Goal: Transaction & Acquisition: Purchase product/service

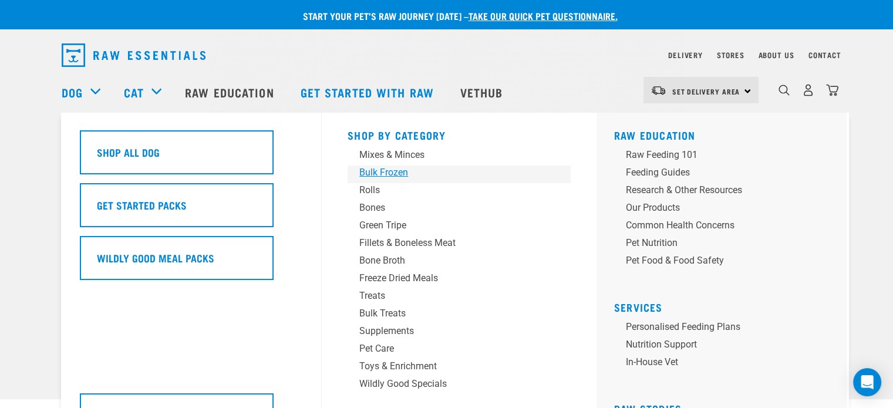
click at [380, 172] on div "Bulk Frozen" at bounding box center [450, 173] width 183 height 14
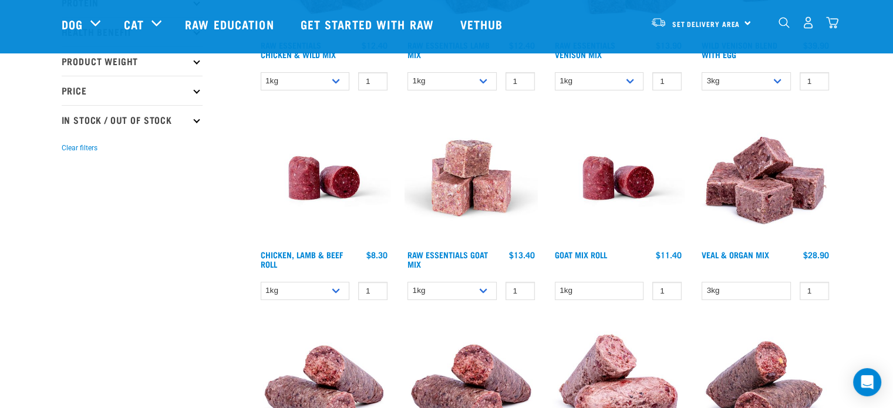
scroll to position [295, 0]
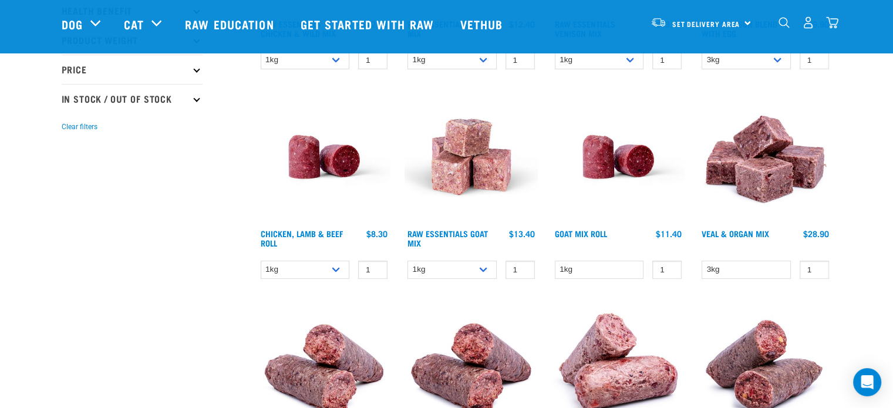
click at [635, 191] on img at bounding box center [618, 156] width 133 height 133
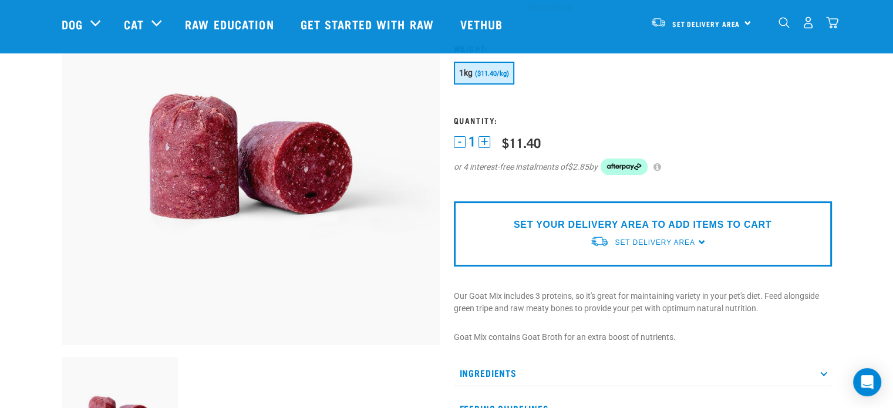
scroll to position [72, 0]
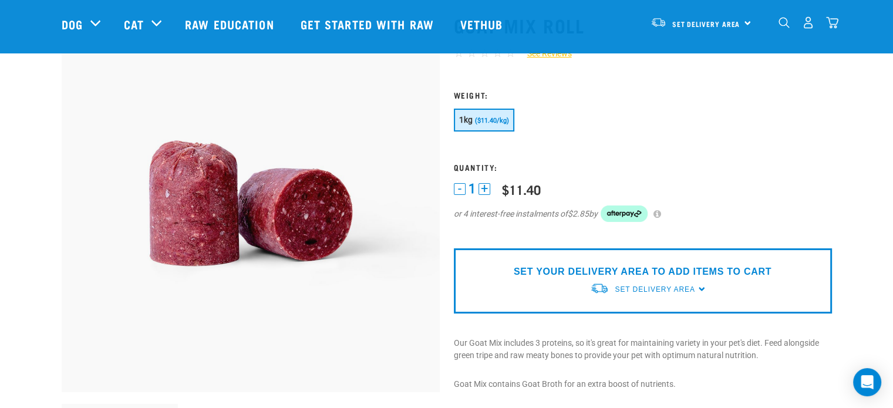
click at [808, 28] on img "dropdown navigation" at bounding box center [808, 22] width 12 height 12
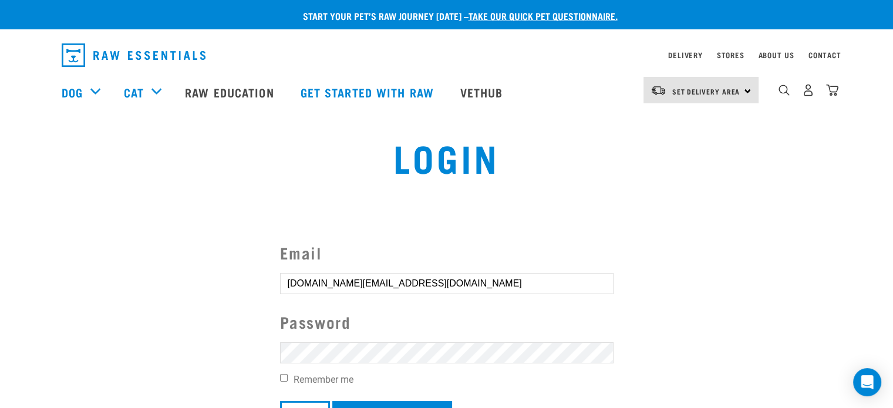
scroll to position [132, 0]
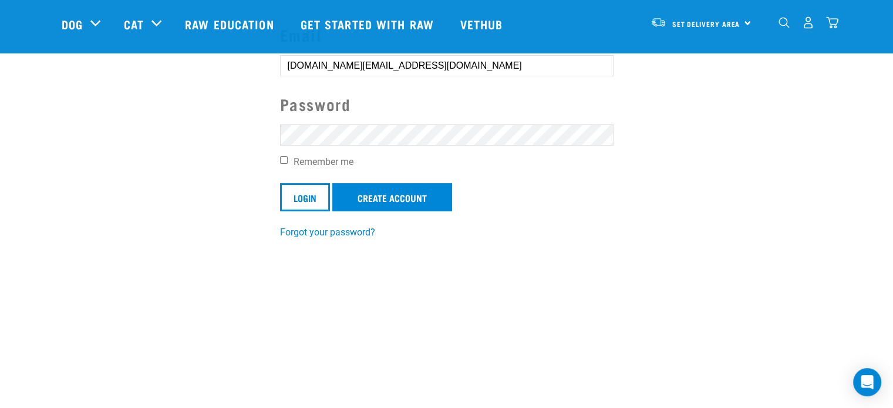
click at [280, 183] on input "Login" at bounding box center [305, 197] width 50 height 28
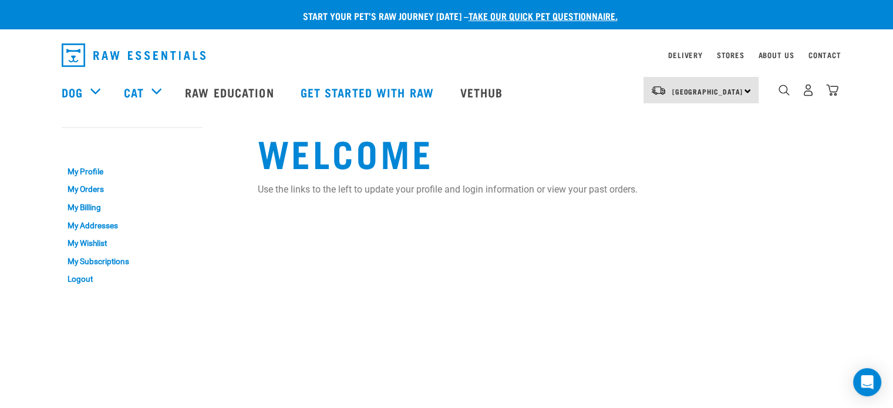
click at [278, 208] on div "Welcome Use the links to the left to update your profile and login information …" at bounding box center [545, 207] width 588 height 187
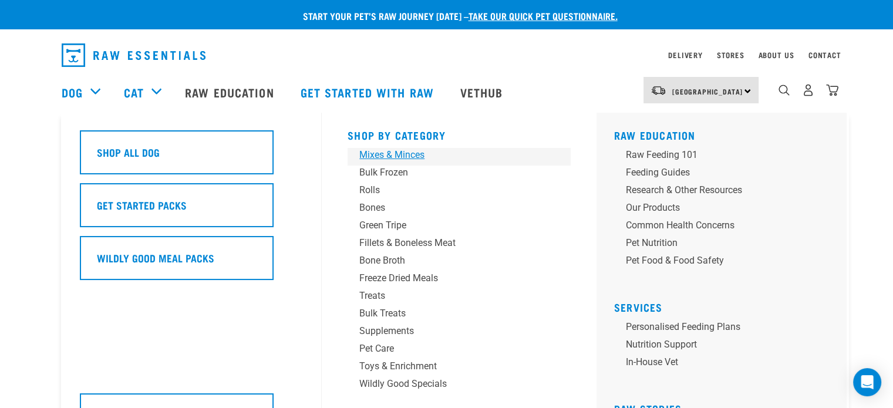
click at [392, 154] on div "Mixes & Minces" at bounding box center [450, 155] width 183 height 14
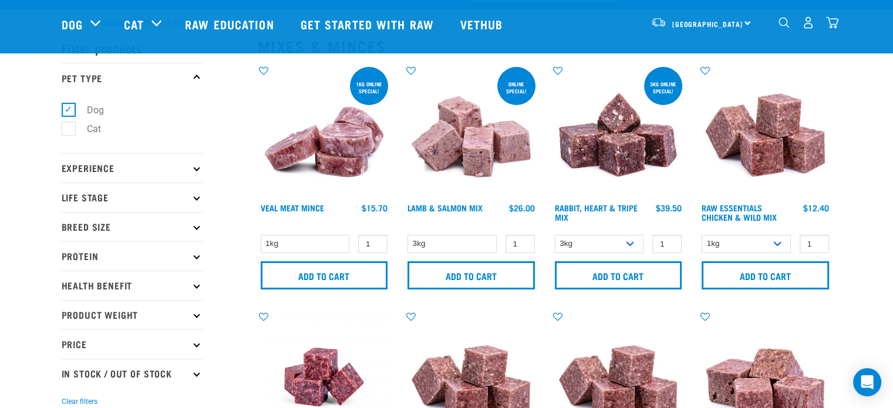
scroll to position [5, 0]
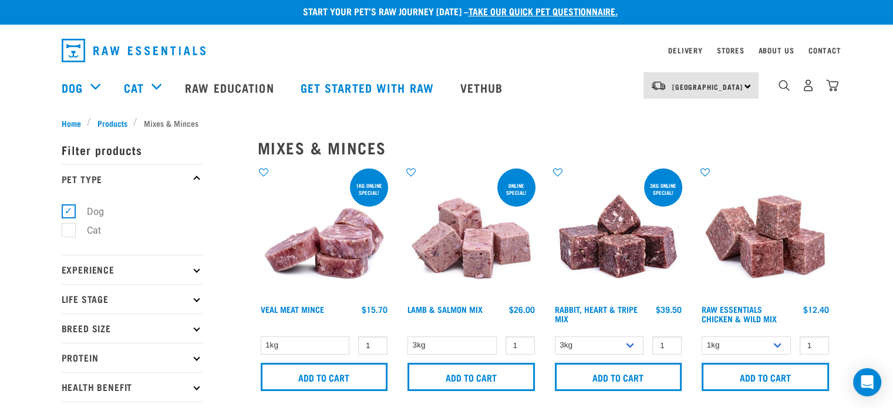
click at [510, 255] on img at bounding box center [471, 232] width 133 height 133
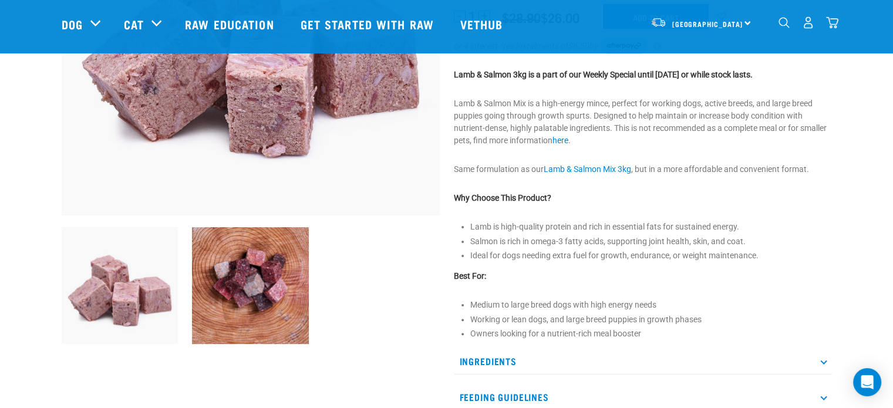
scroll to position [251, 0]
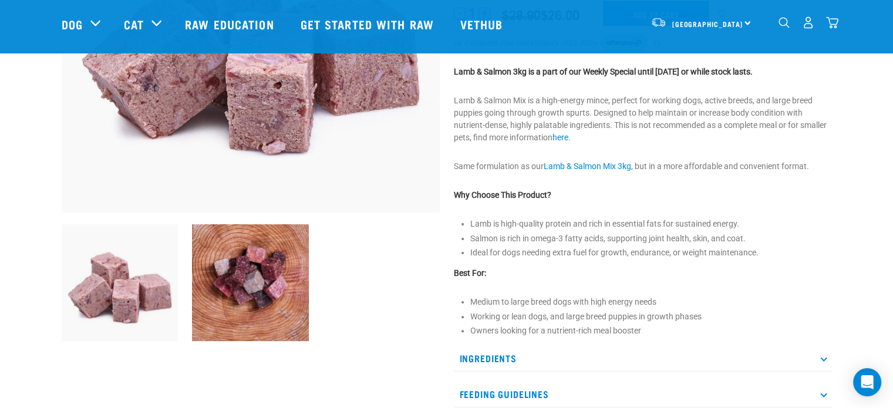
click at [268, 272] on img at bounding box center [250, 282] width 117 height 117
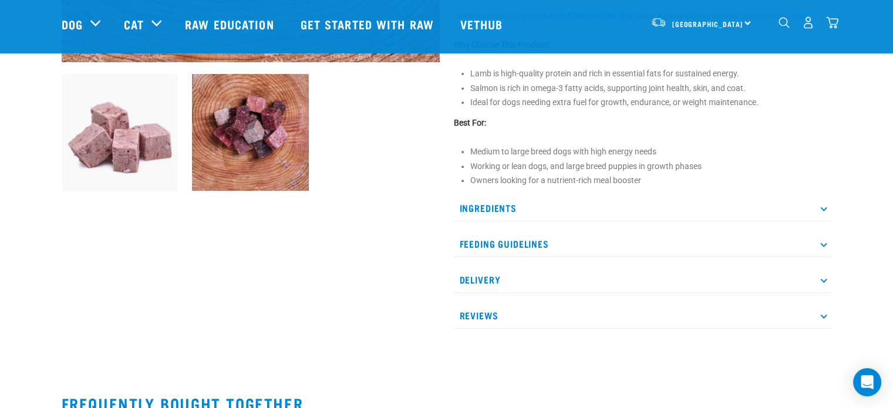
scroll to position [406, 0]
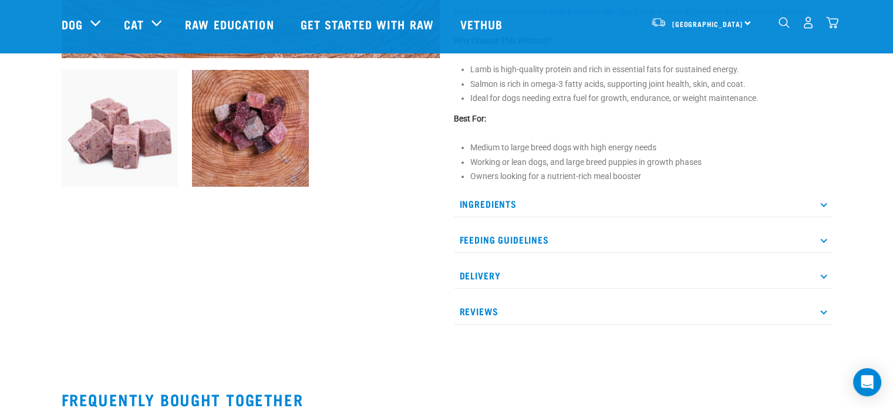
click at [674, 206] on p "Ingredients" at bounding box center [643, 204] width 378 height 26
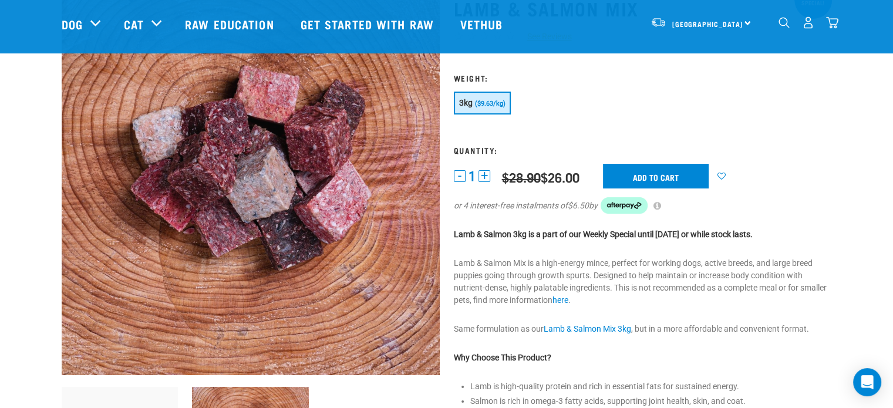
scroll to position [89, 0]
click at [674, 183] on input "Add to cart" at bounding box center [656, 175] width 106 height 25
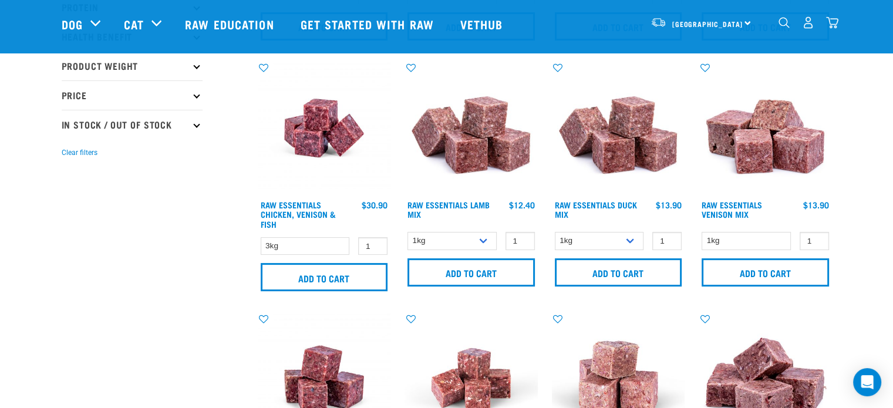
scroll to position [269, 0]
click at [321, 128] on img at bounding box center [324, 127] width 133 height 133
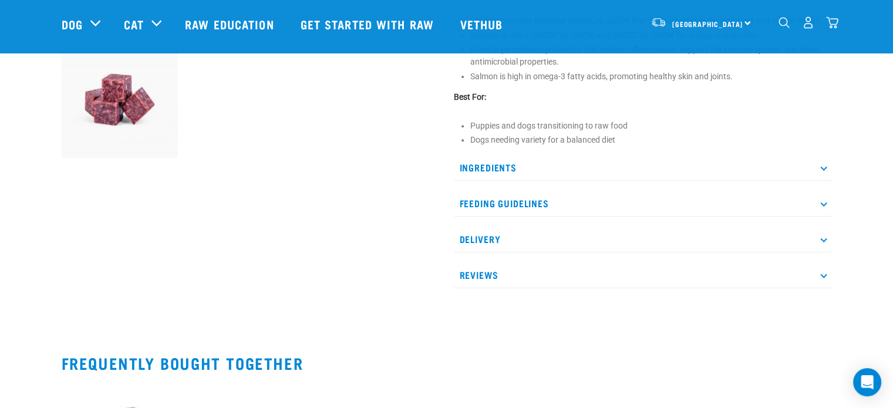
scroll to position [434, 0]
click at [681, 166] on p "Ingredients" at bounding box center [643, 167] width 378 height 26
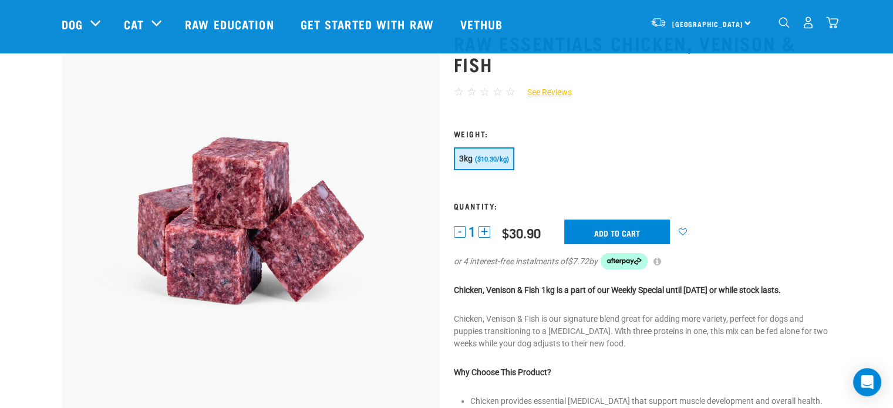
scroll to position [54, 0]
click at [634, 229] on input "Add to cart" at bounding box center [617, 232] width 106 height 25
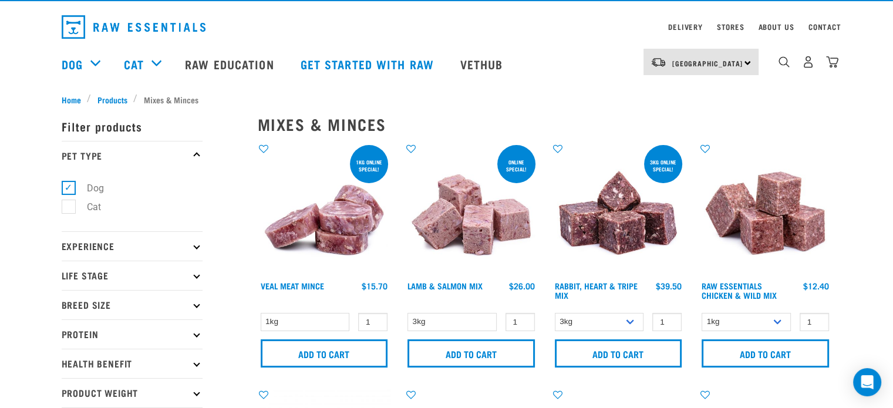
scroll to position [28, 0]
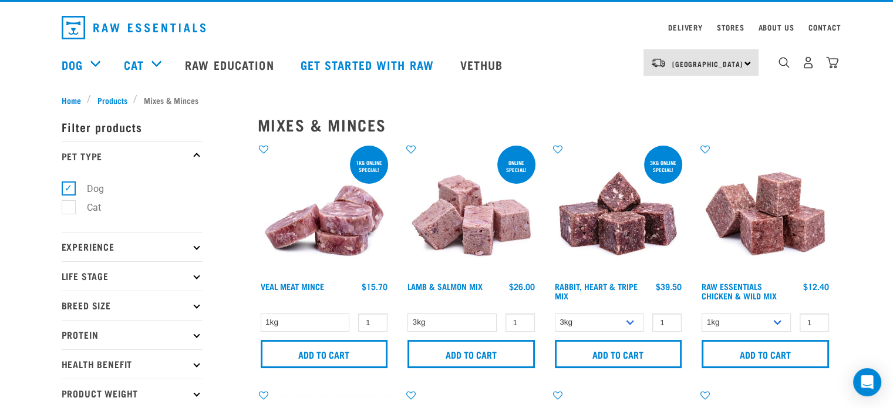
click at [487, 208] on img at bounding box center [471, 209] width 133 height 133
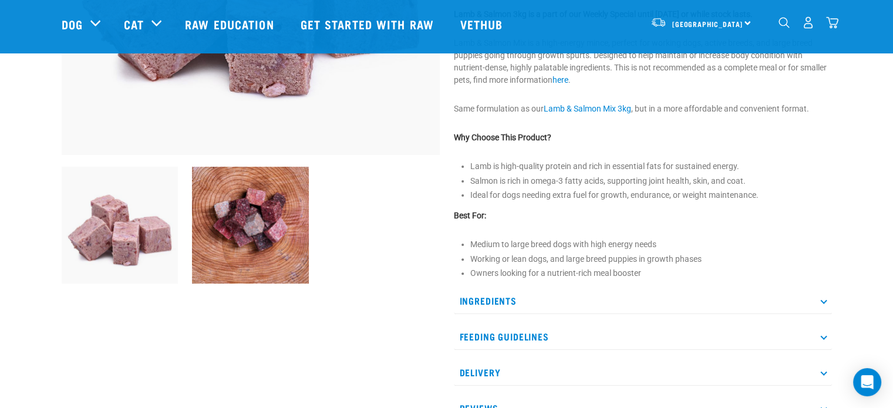
scroll to position [436, 0]
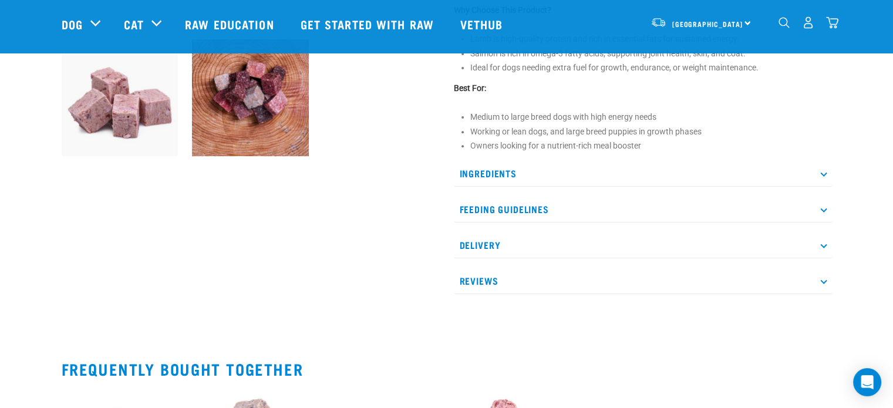
click at [592, 197] on p "Feeding Guidelines" at bounding box center [643, 209] width 378 height 26
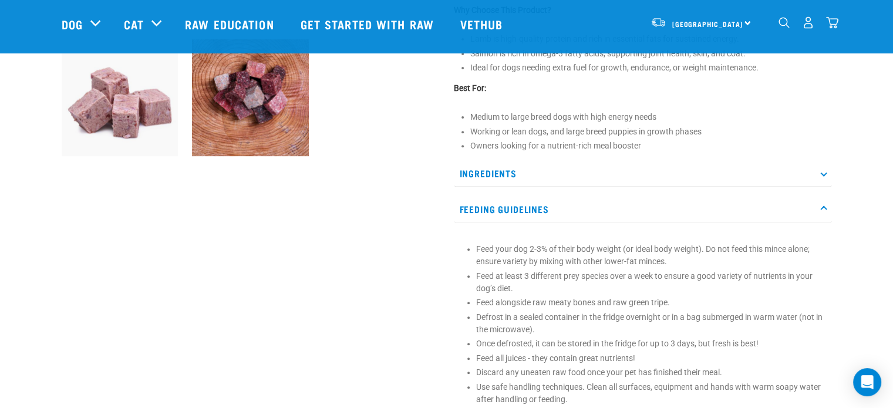
click at [585, 200] on p "Feeding Guidelines" at bounding box center [643, 209] width 378 height 26
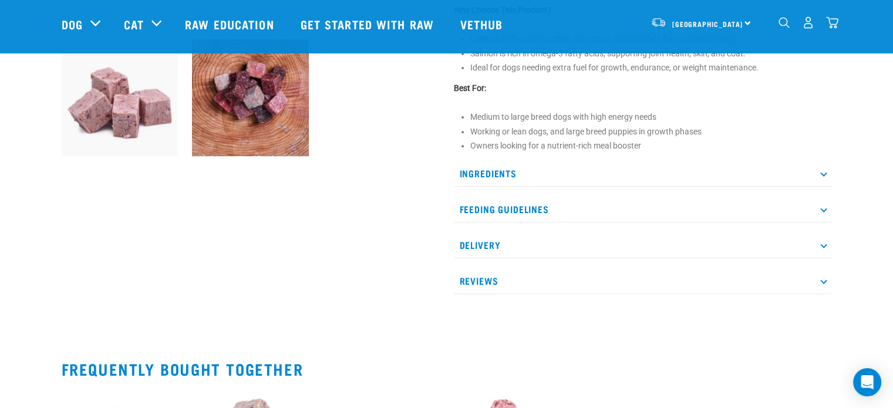
click at [567, 233] on p "Delivery" at bounding box center [643, 245] width 378 height 26
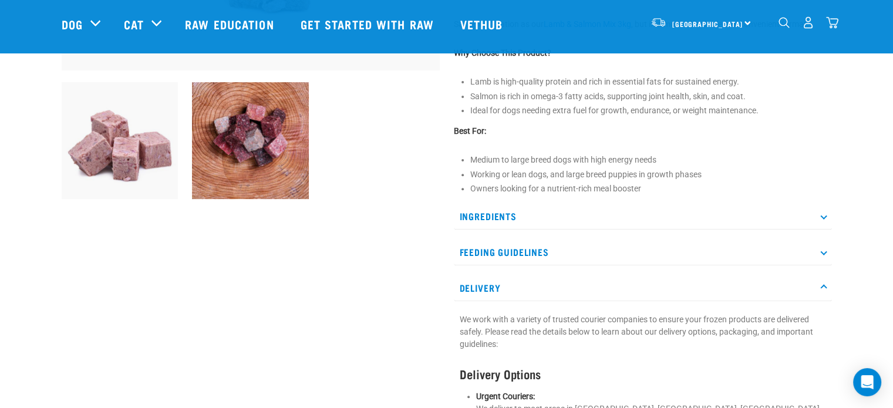
scroll to position [377, 0]
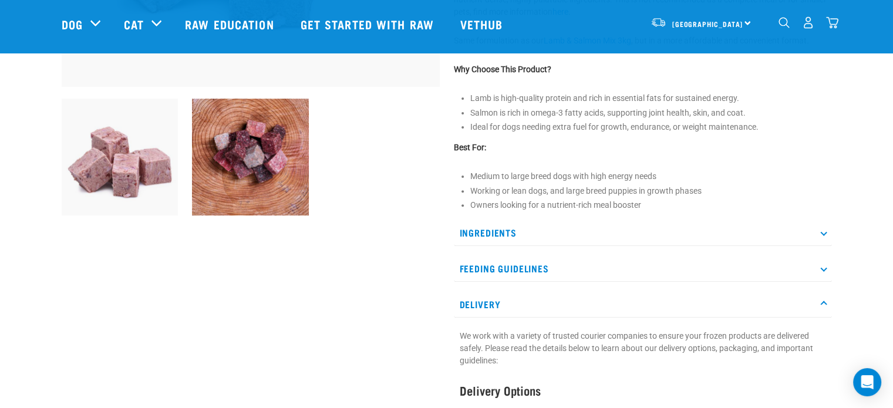
click at [505, 292] on p "Delivery" at bounding box center [643, 304] width 378 height 26
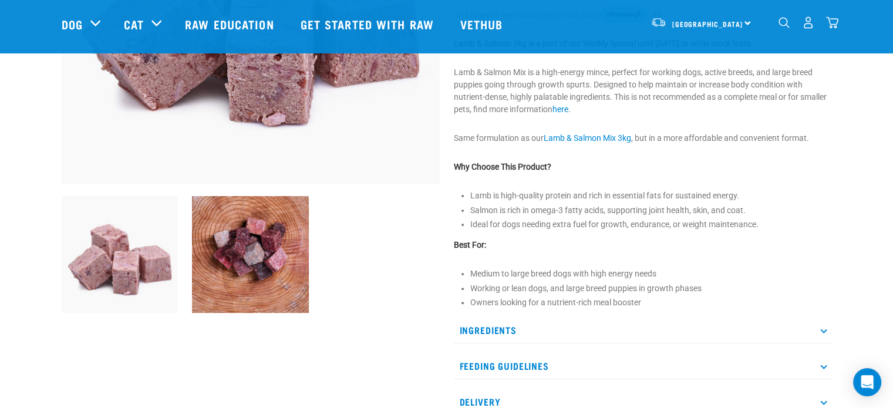
scroll to position [279, 0]
click at [250, 257] on img at bounding box center [250, 254] width 117 height 117
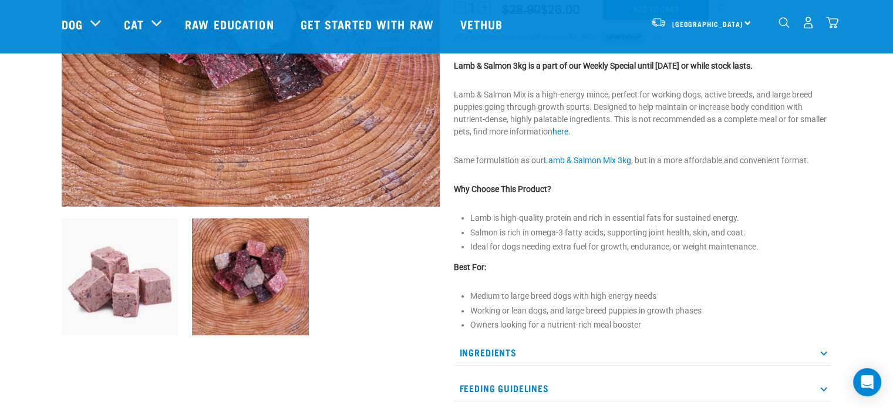
scroll to position [258, 0]
click at [588, 161] on link "Lamb & Salmon Mix 3kg" at bounding box center [587, 159] width 87 height 9
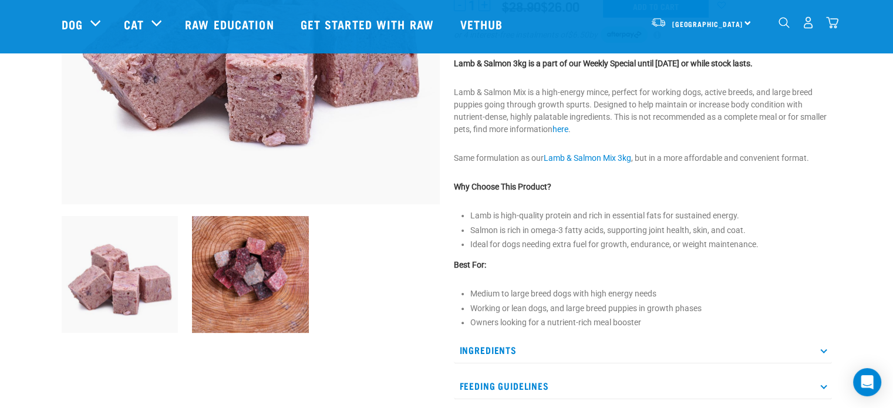
scroll to position [260, 0]
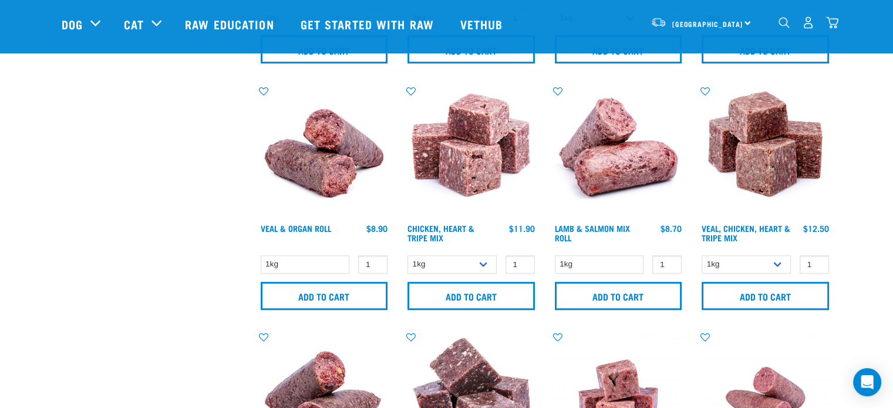
scroll to position [738, 0]
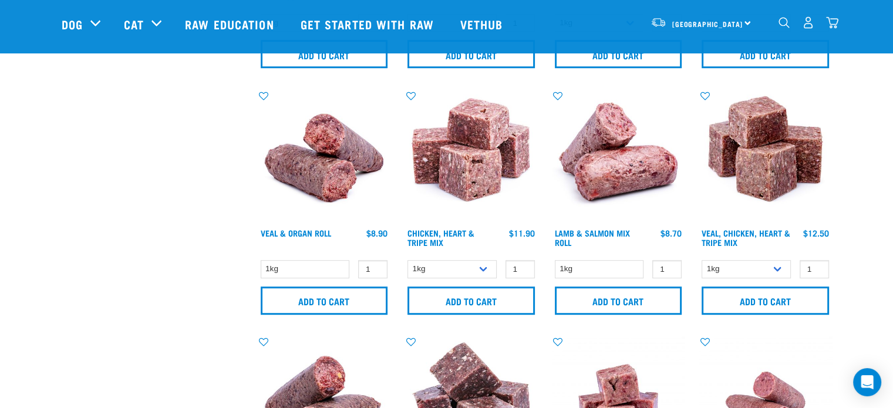
click at [613, 147] on img at bounding box center [618, 155] width 133 height 133
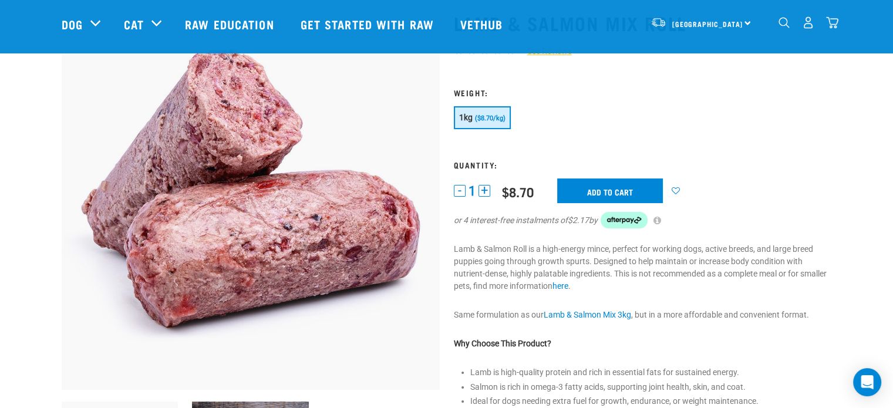
scroll to position [75, 0]
click at [485, 190] on button "+" at bounding box center [484, 190] width 12 height 12
click at [596, 198] on input "Add to cart" at bounding box center [610, 190] width 106 height 25
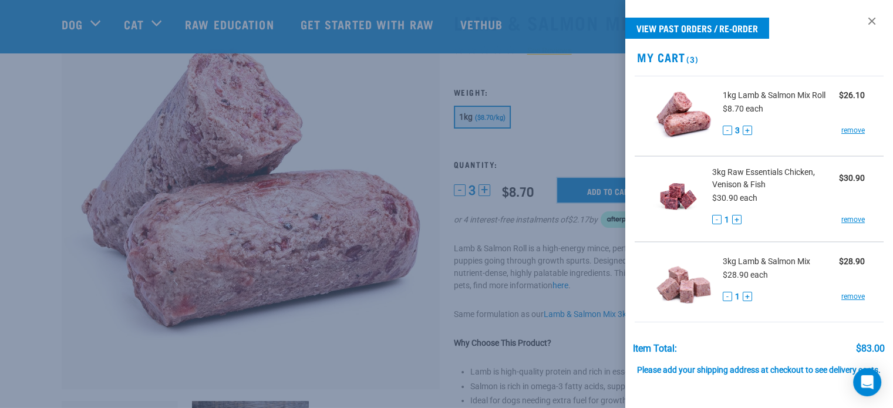
scroll to position [23, 0]
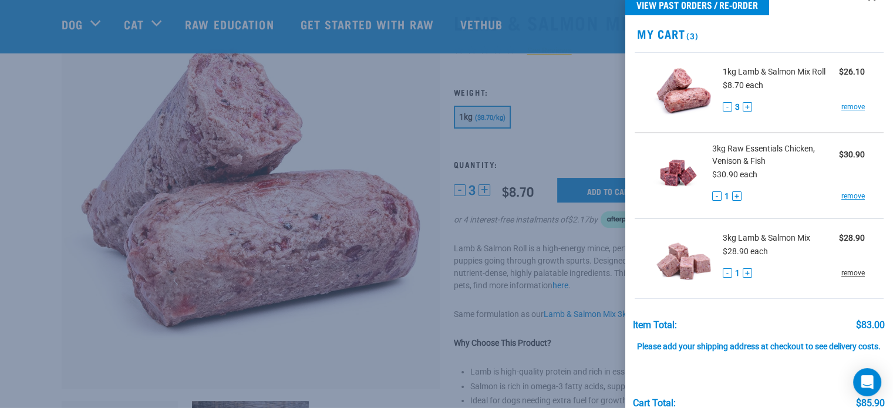
click at [851, 274] on link "remove" at bounding box center [852, 273] width 23 height 11
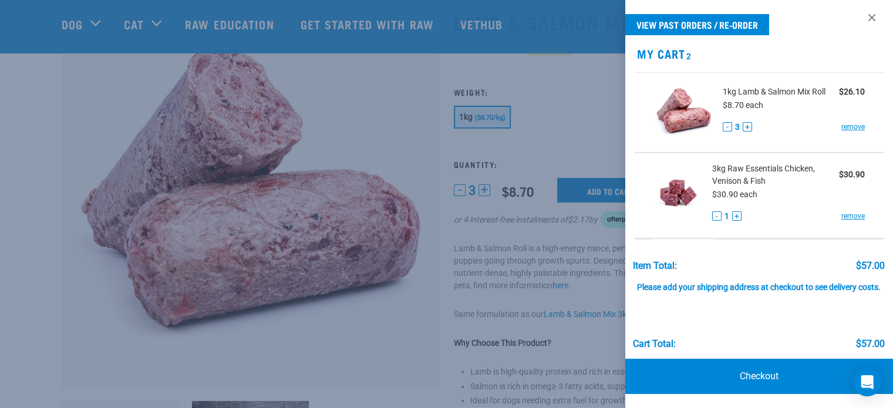
scroll to position [11, 0]
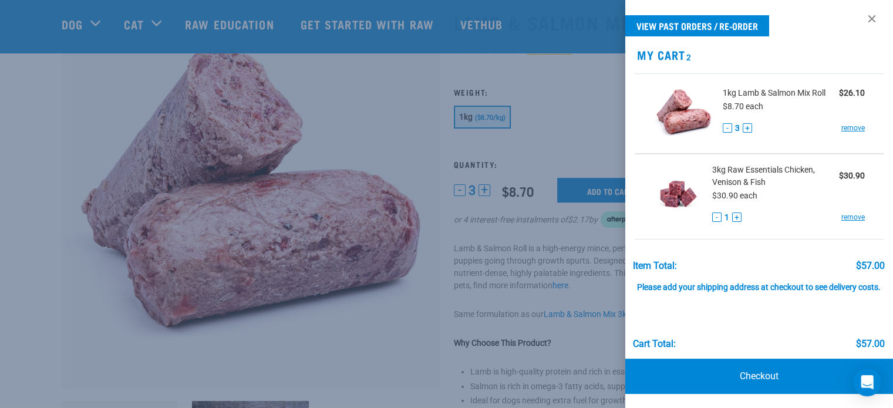
click at [570, 268] on div at bounding box center [446, 204] width 893 height 408
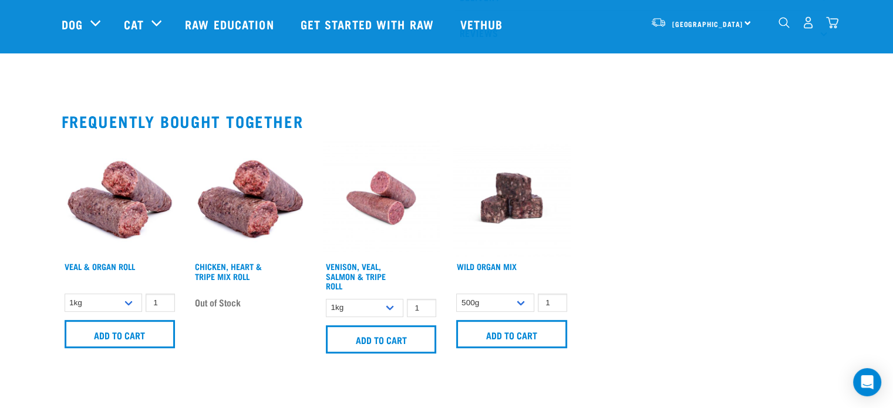
scroll to position [655, 0]
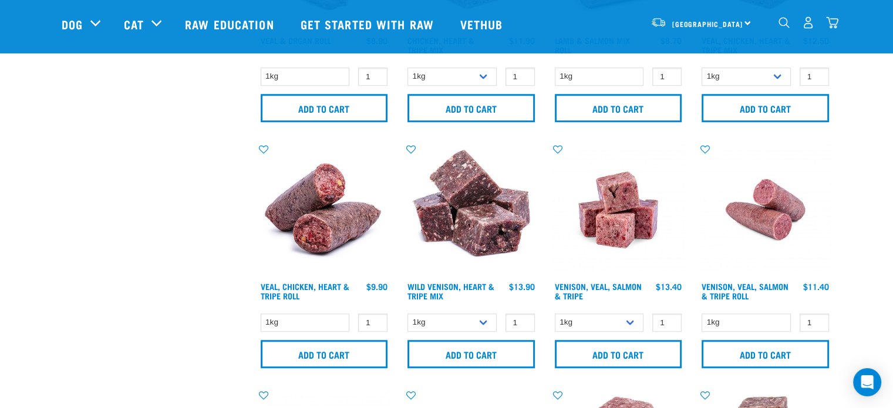
scroll to position [946, 0]
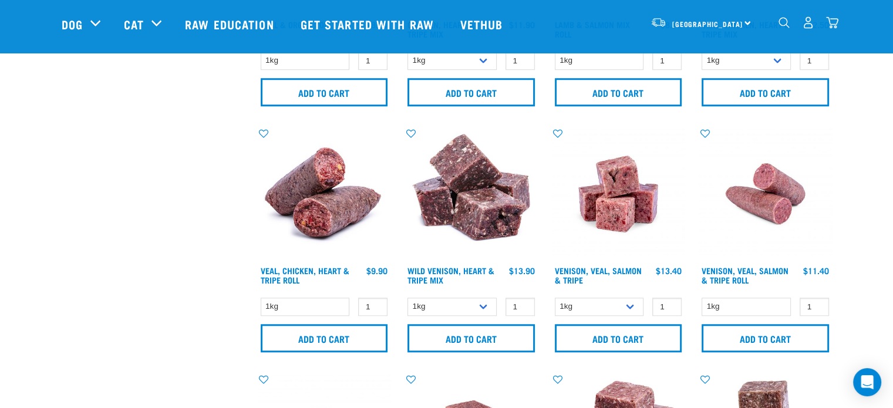
click at [326, 178] on img at bounding box center [324, 193] width 133 height 133
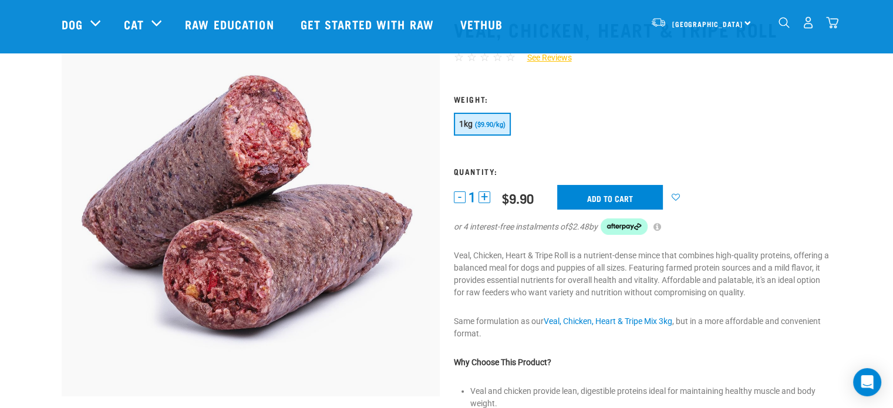
scroll to position [66, 0]
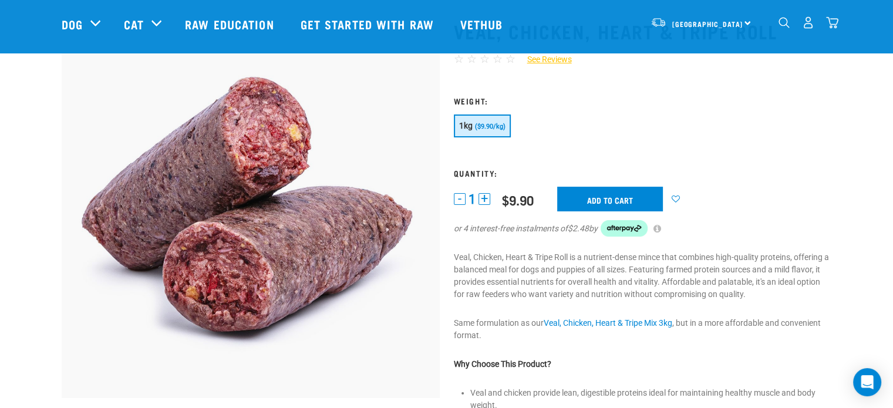
click at [834, 23] on link "dropdown navigation" at bounding box center [832, 26] width 12 height 6
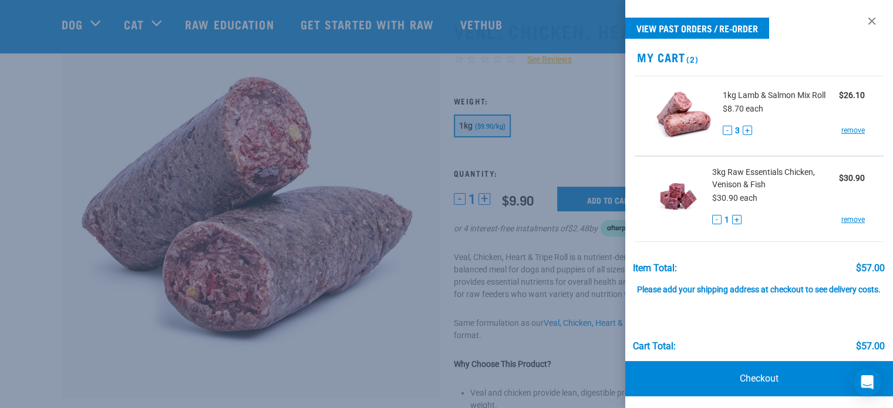
click at [598, 244] on div at bounding box center [446, 204] width 893 height 408
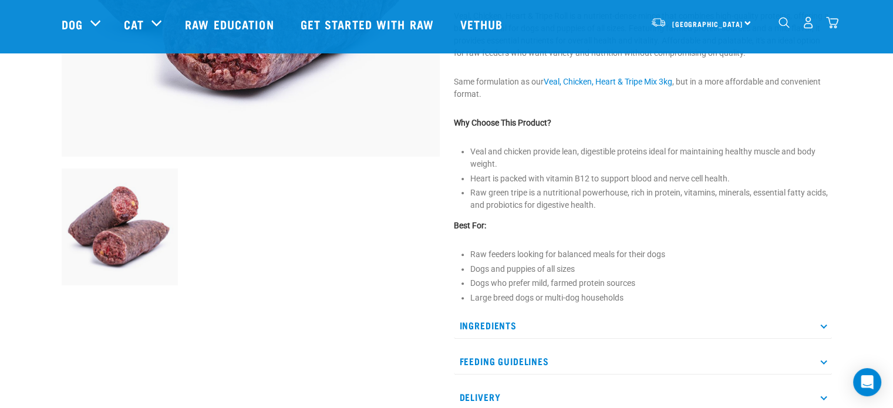
scroll to position [162, 0]
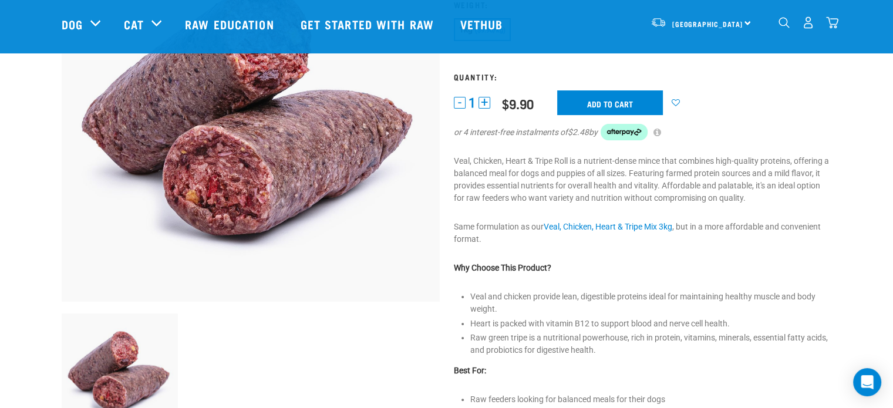
click at [484, 100] on button "+" at bounding box center [484, 103] width 12 height 12
click at [573, 108] on input "Add to cart" at bounding box center [610, 102] width 106 height 25
click at [835, 22] on img "dropdown navigation" at bounding box center [832, 22] width 12 height 12
click at [835, 21] on img "dropdown navigation" at bounding box center [832, 22] width 12 height 12
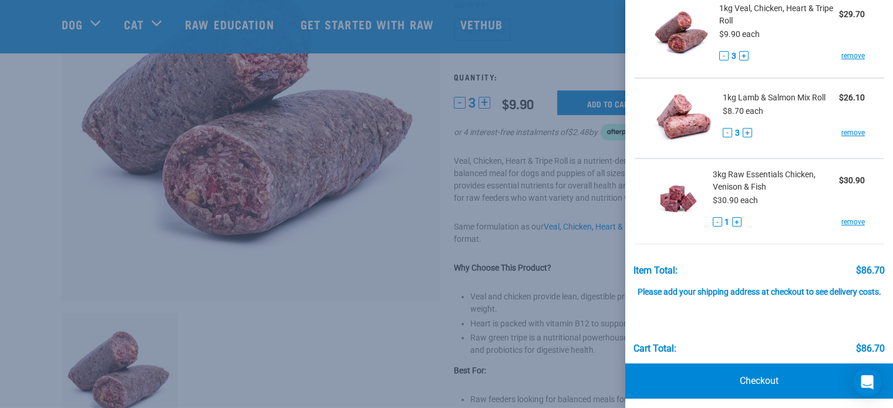
scroll to position [96, 0]
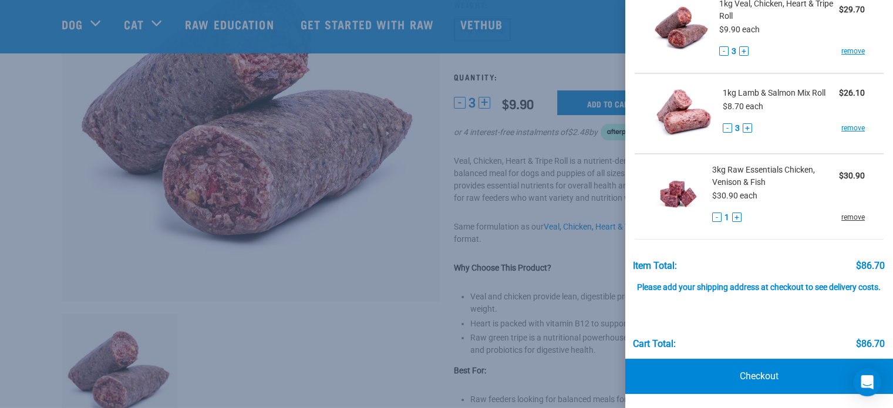
click at [841, 212] on link "remove" at bounding box center [852, 217] width 23 height 11
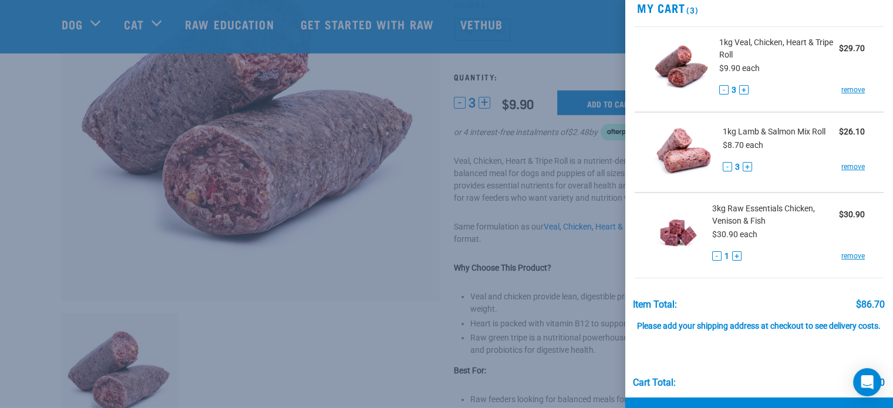
scroll to position [45, 0]
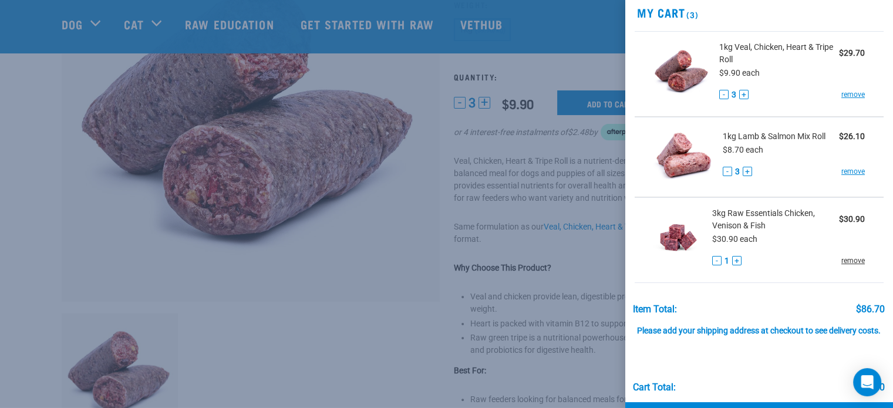
click at [848, 258] on link "remove" at bounding box center [852, 260] width 23 height 11
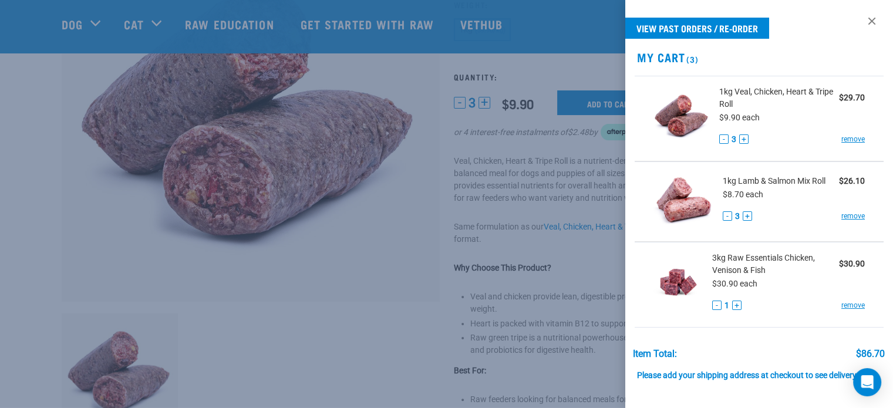
click at [541, 231] on div at bounding box center [446, 204] width 893 height 408
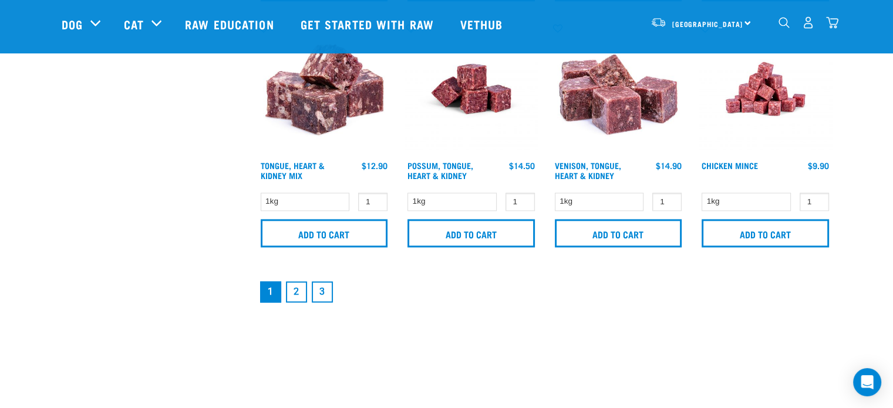
scroll to position [1800, 0]
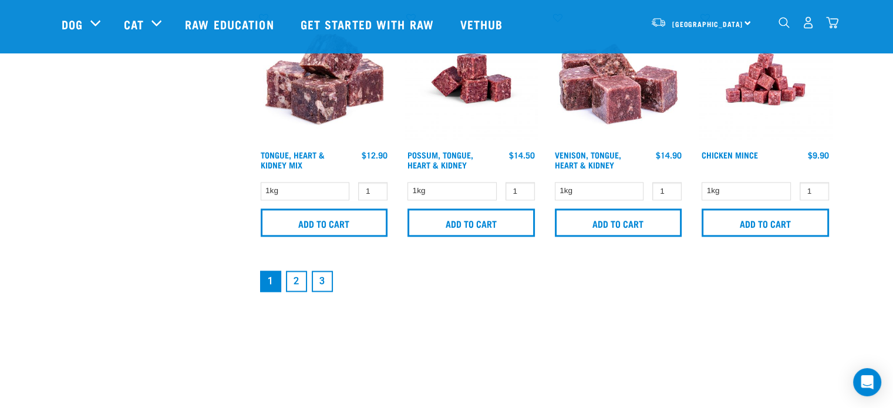
click at [289, 278] on link "2" at bounding box center [296, 281] width 21 height 21
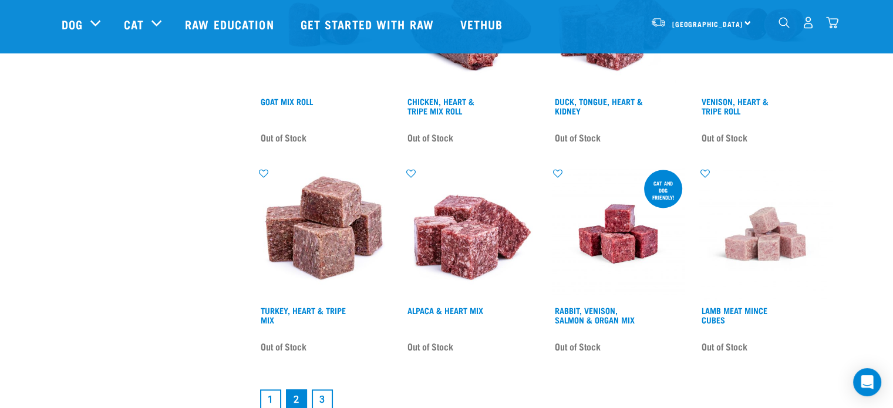
scroll to position [1730, 0]
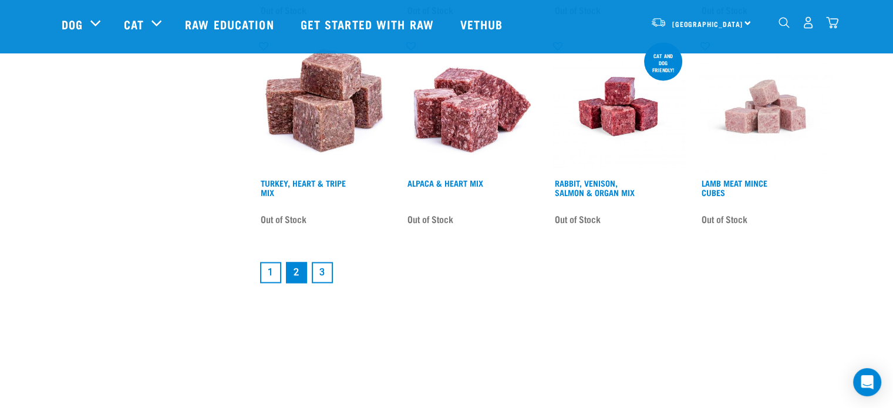
click at [319, 272] on link "3" at bounding box center [322, 272] width 21 height 21
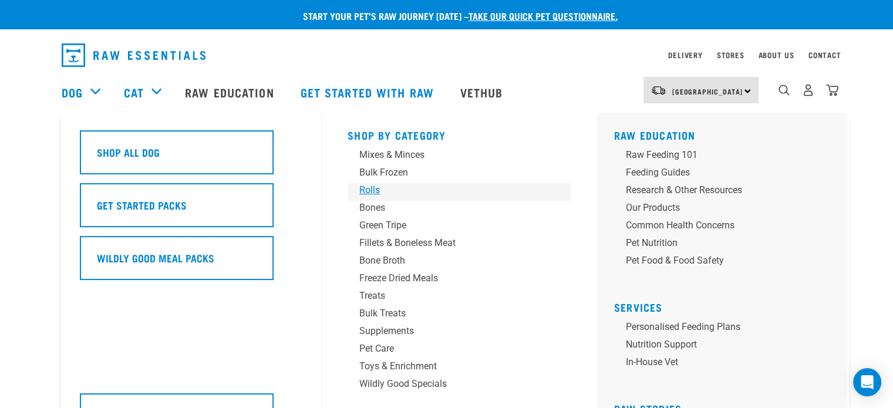
click at [373, 188] on div "Rolls" at bounding box center [450, 190] width 183 height 14
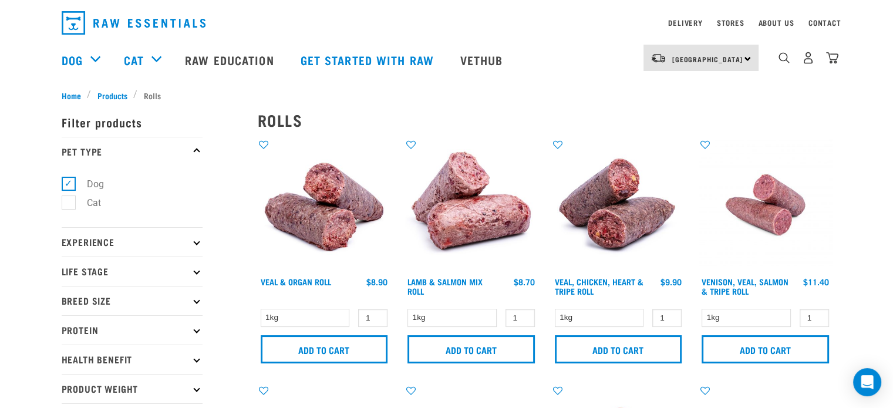
scroll to position [26, 0]
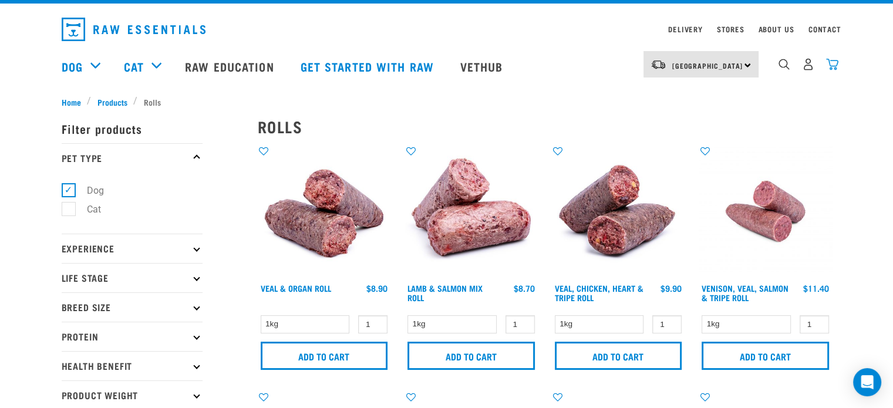
click at [837, 67] on img "dropdown navigation" at bounding box center [832, 64] width 12 height 12
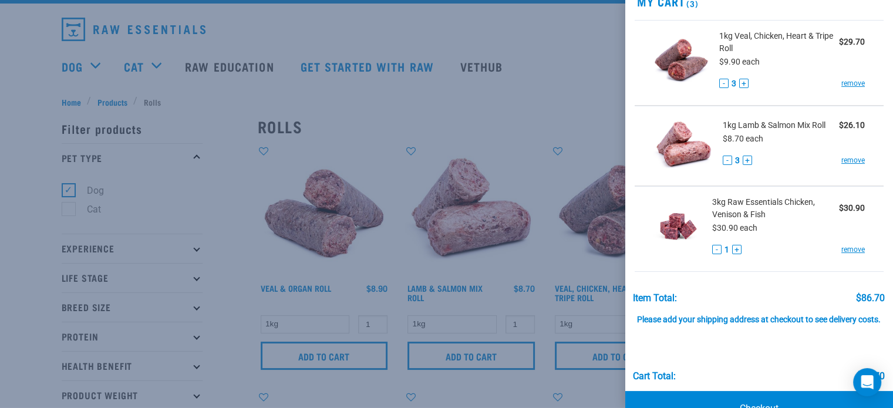
scroll to position [61, 0]
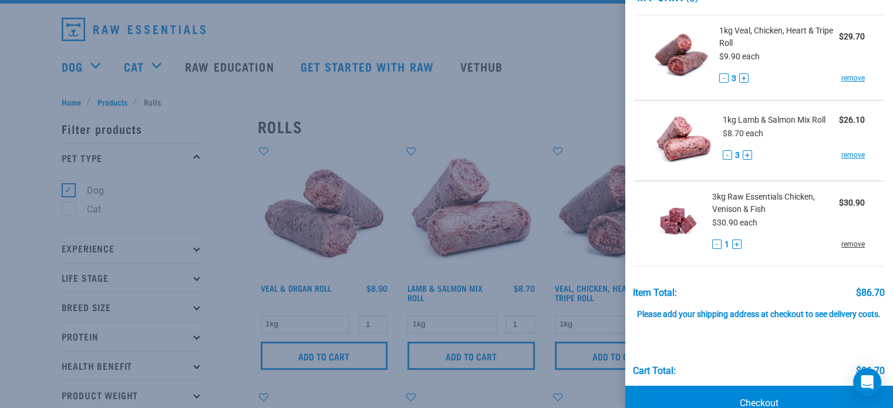
click at [842, 244] on link "remove" at bounding box center [852, 244] width 23 height 11
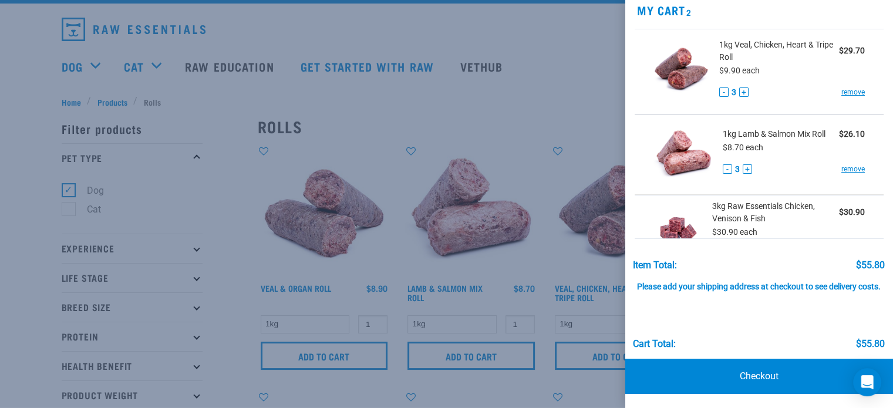
scroll to position [11, 0]
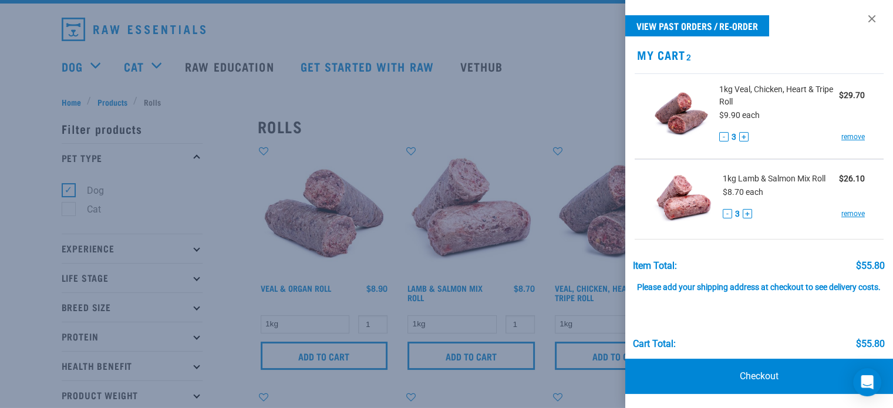
click at [575, 62] on div at bounding box center [446, 204] width 893 height 408
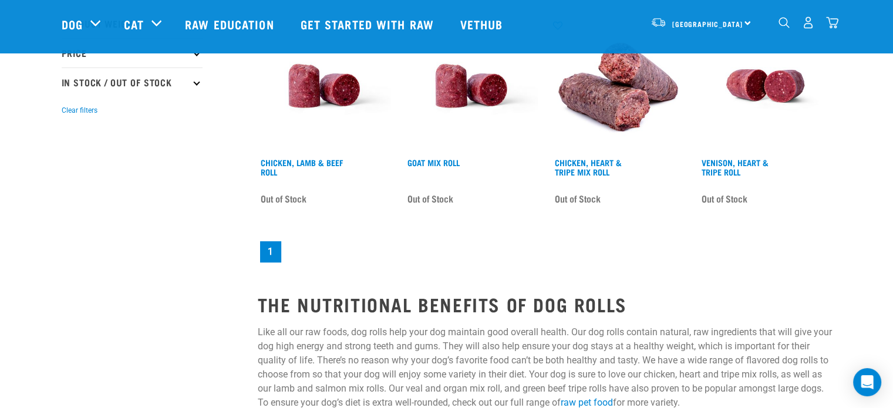
scroll to position [0, 0]
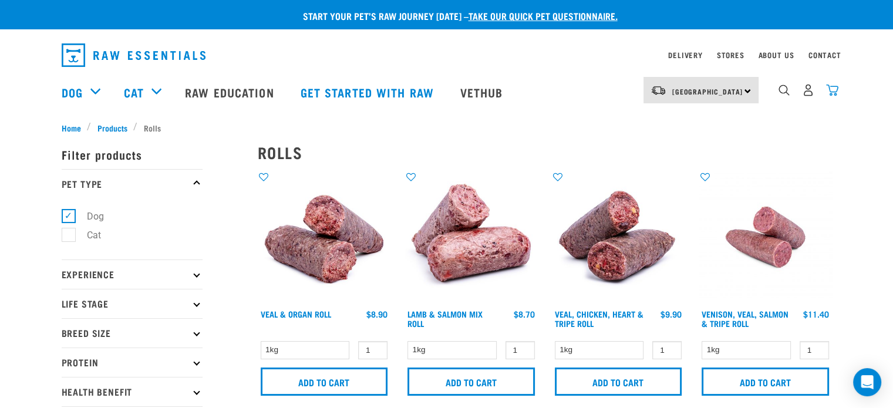
click at [831, 93] on img "dropdown navigation" at bounding box center [832, 90] width 12 height 12
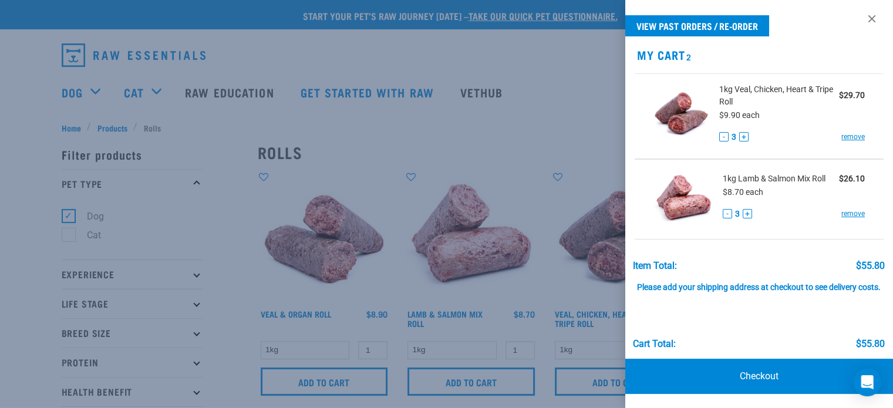
click at [615, 112] on div at bounding box center [446, 204] width 893 height 408
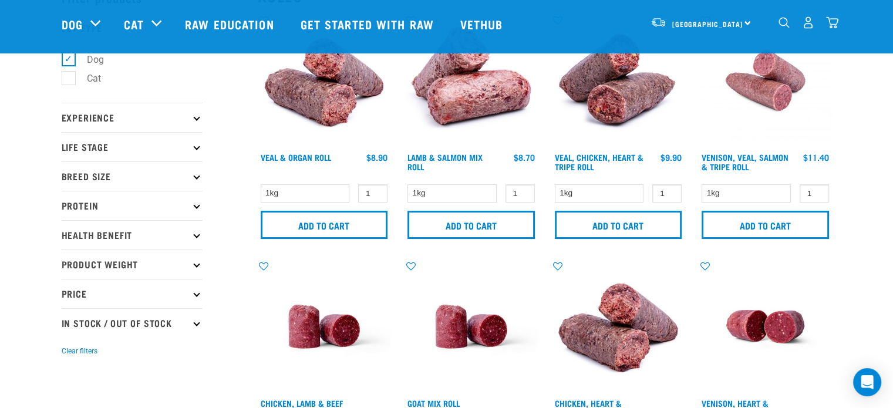
scroll to position [72, 0]
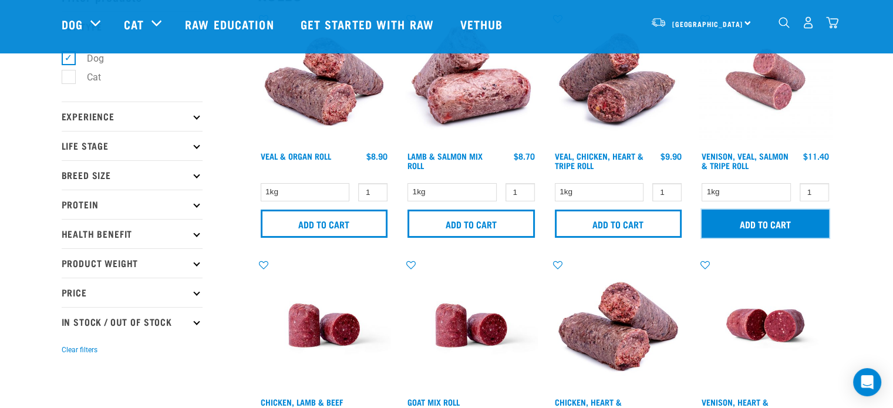
click at [745, 234] on input "Add to cart" at bounding box center [765, 224] width 127 height 28
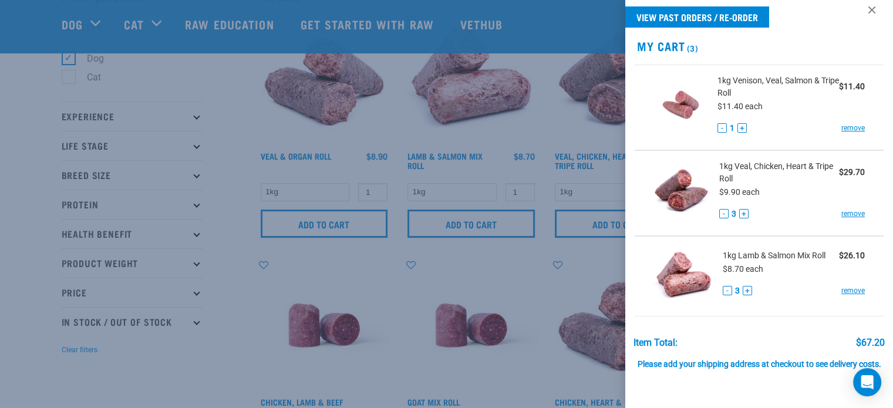
scroll to position [0, 0]
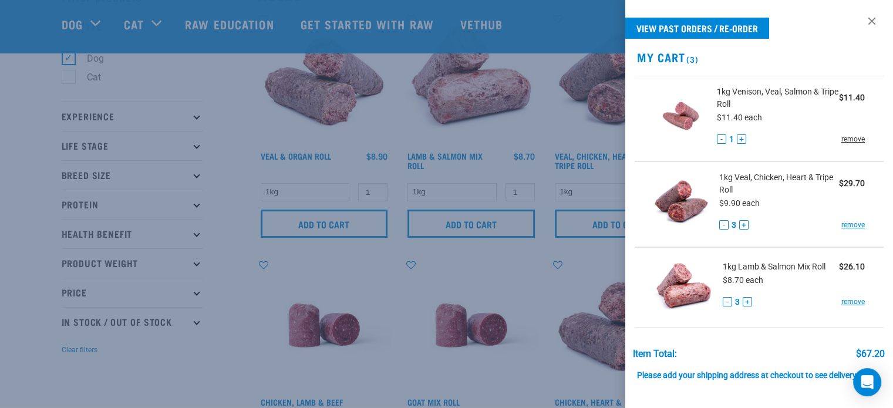
click at [848, 136] on link "remove" at bounding box center [852, 139] width 23 height 11
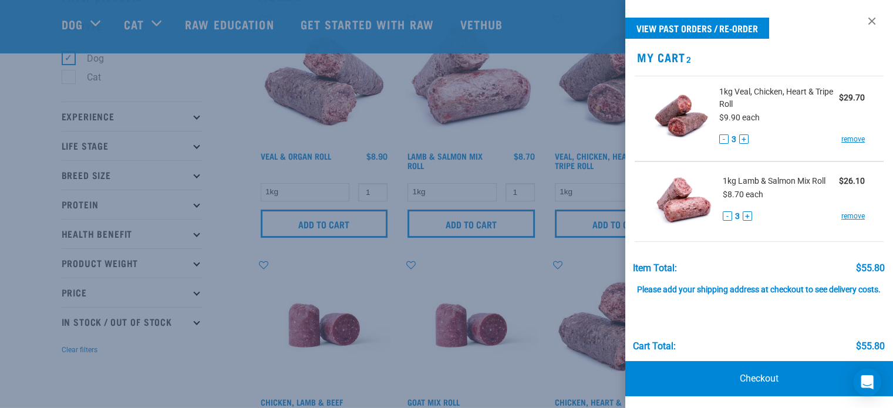
click at [237, 206] on div at bounding box center [446, 204] width 893 height 408
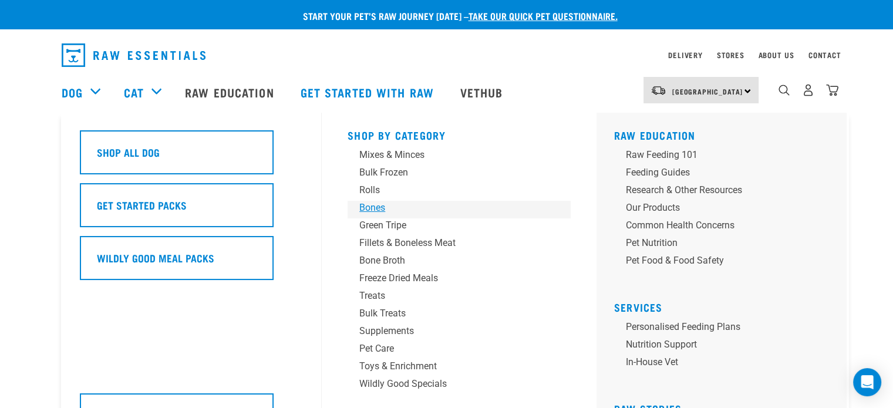
click at [368, 204] on div "Bones" at bounding box center [450, 208] width 183 height 14
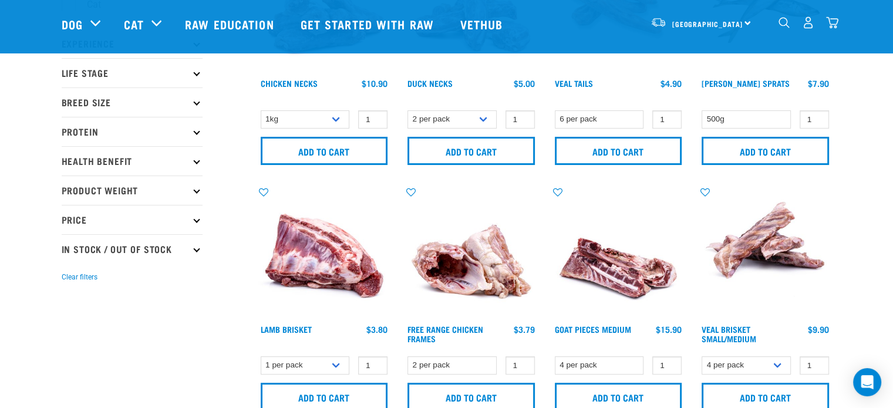
scroll to position [26, 0]
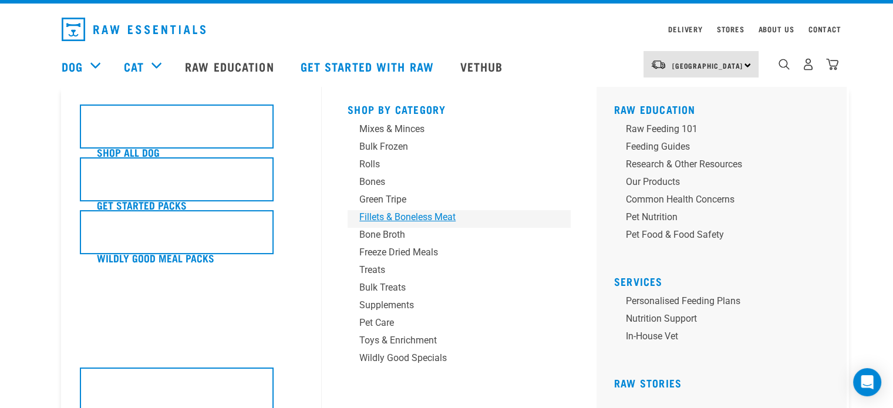
click at [376, 227] on link "Fillets & Boneless Meat" at bounding box center [459, 219] width 223 height 18
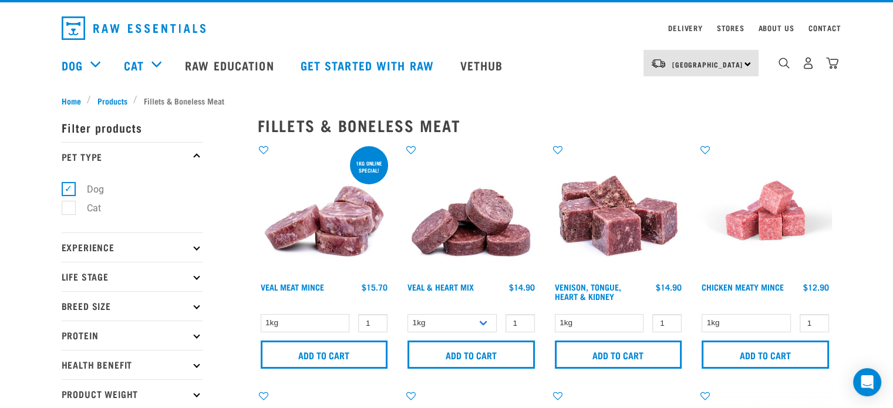
scroll to position [28, 0]
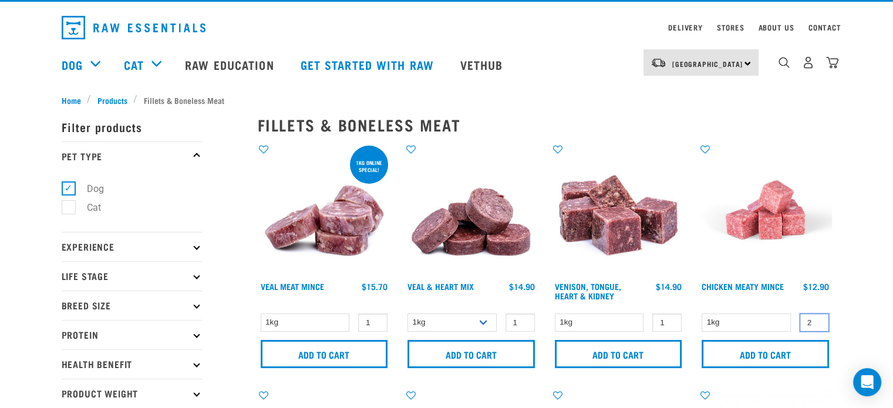
type input "2"
click at [815, 319] on input "2" at bounding box center [814, 323] width 29 height 18
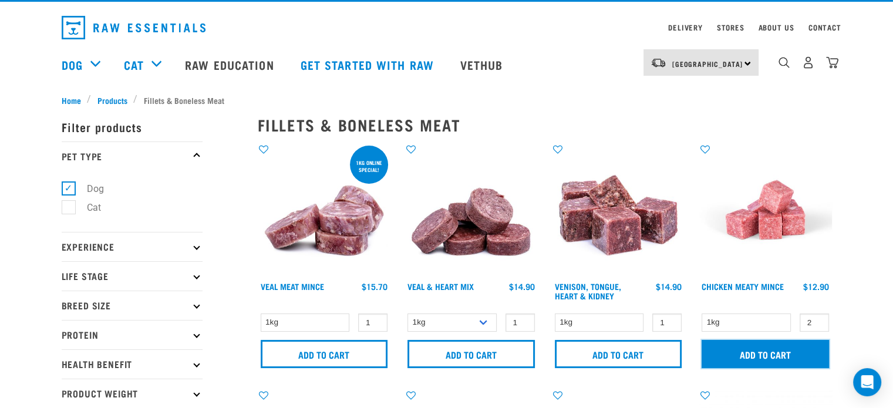
click at [801, 342] on input "Add to cart" at bounding box center [765, 354] width 127 height 28
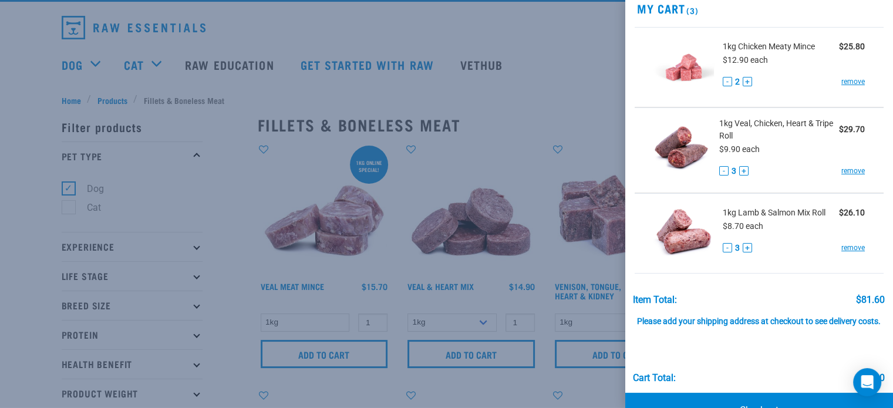
scroll to position [46, 0]
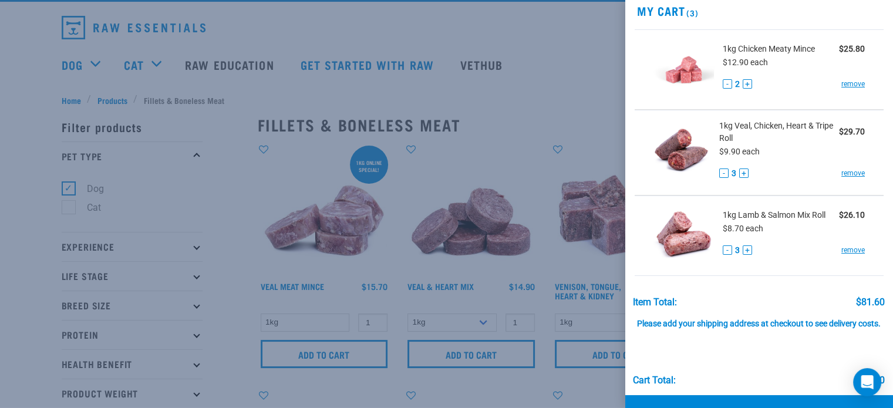
click at [619, 60] on div at bounding box center [446, 204] width 893 height 408
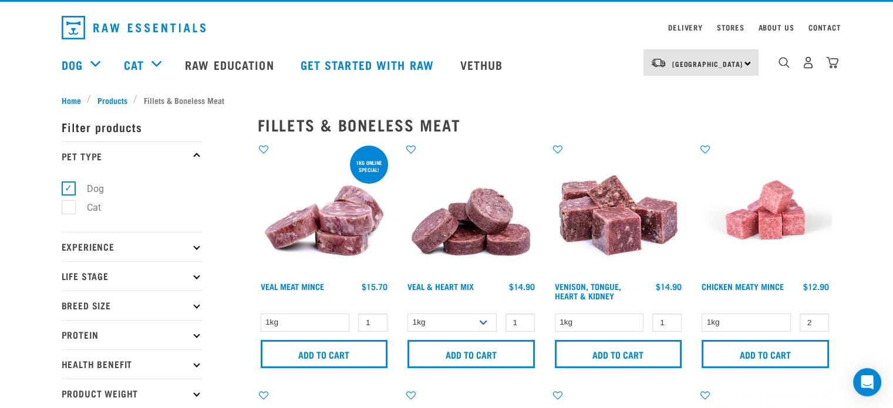
click at [779, 239] on img at bounding box center [765, 209] width 133 height 133
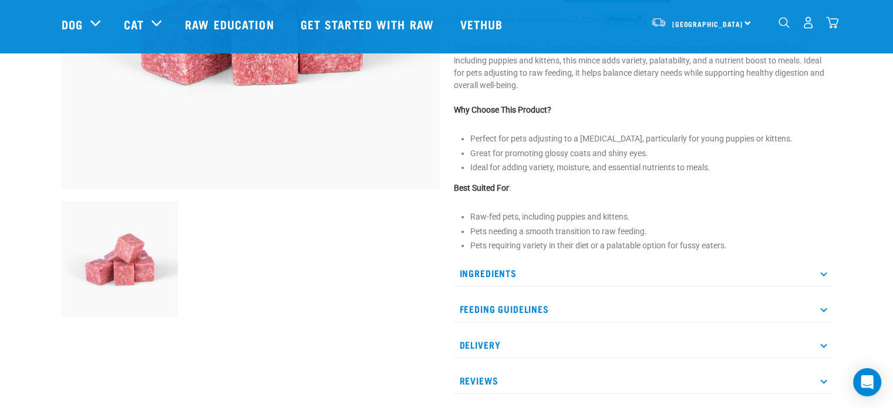
scroll to position [392, 0]
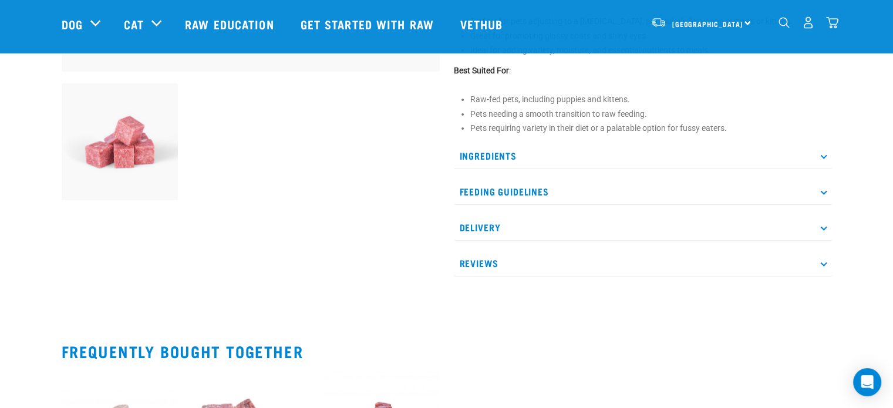
click at [636, 159] on p "Ingredients" at bounding box center [643, 156] width 378 height 26
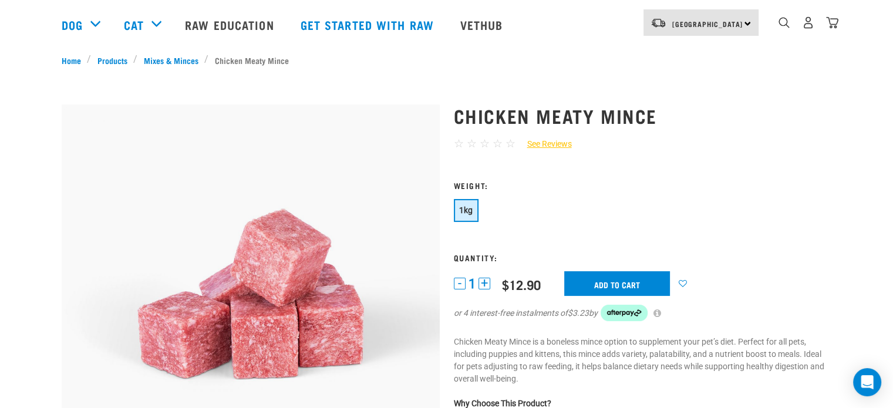
scroll to position [0, 0]
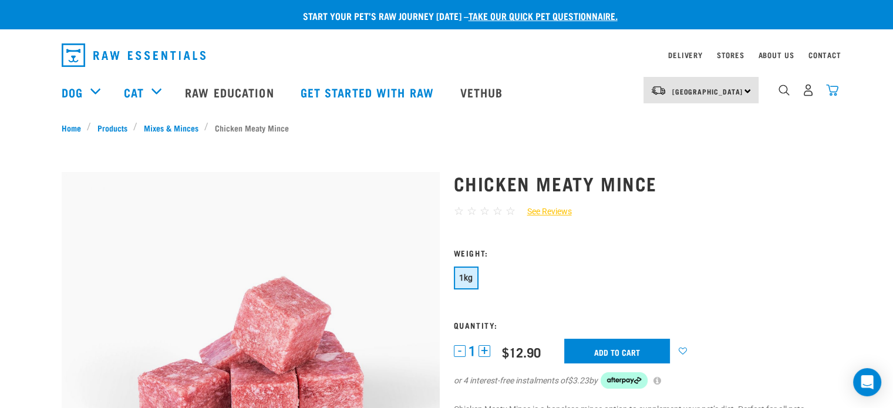
click at [835, 96] on img "dropdown navigation" at bounding box center [832, 90] width 12 height 12
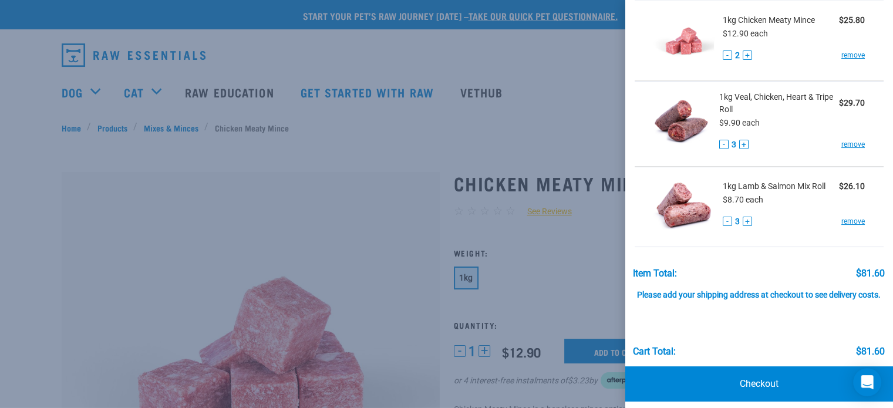
scroll to position [92, 0]
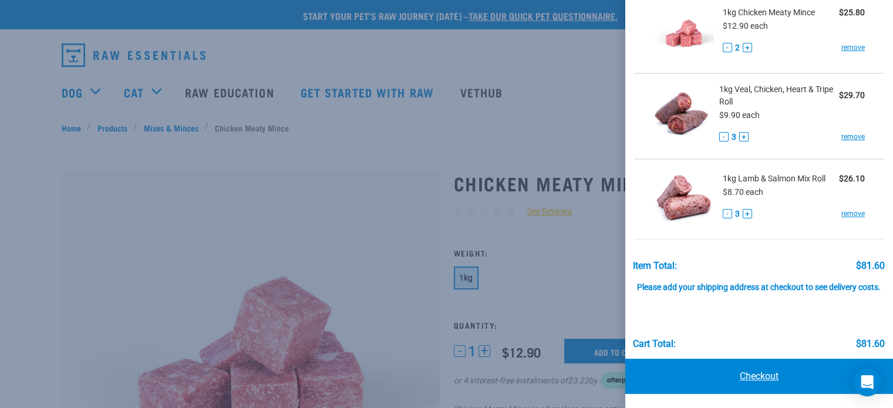
click at [779, 366] on link "Checkout" at bounding box center [759, 376] width 268 height 35
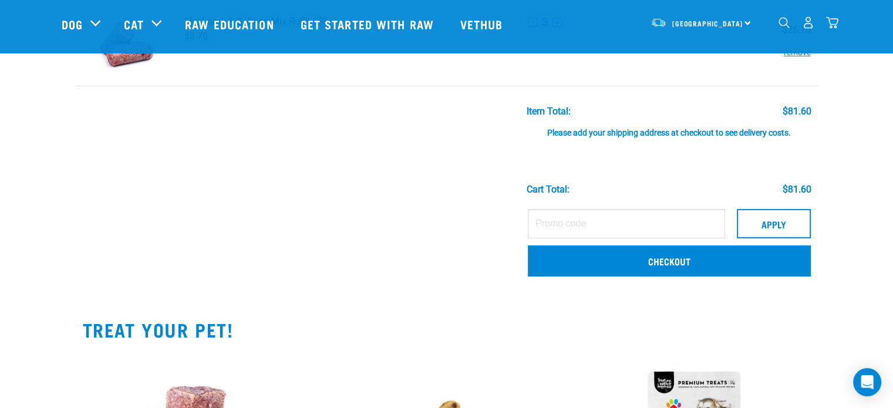
scroll to position [251, 0]
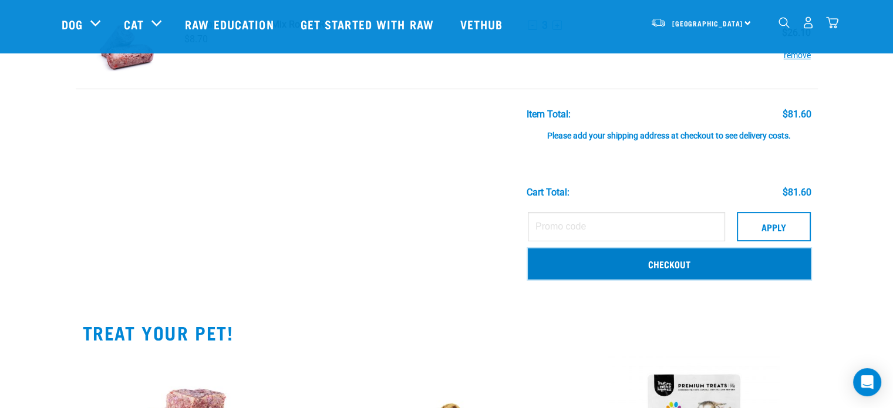
click at [610, 250] on link "Checkout" at bounding box center [669, 263] width 283 height 31
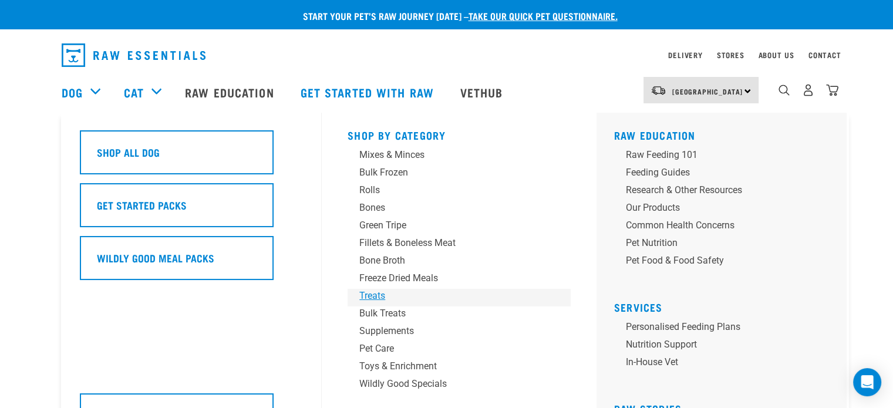
click at [376, 299] on div "Treats" at bounding box center [450, 296] width 183 height 14
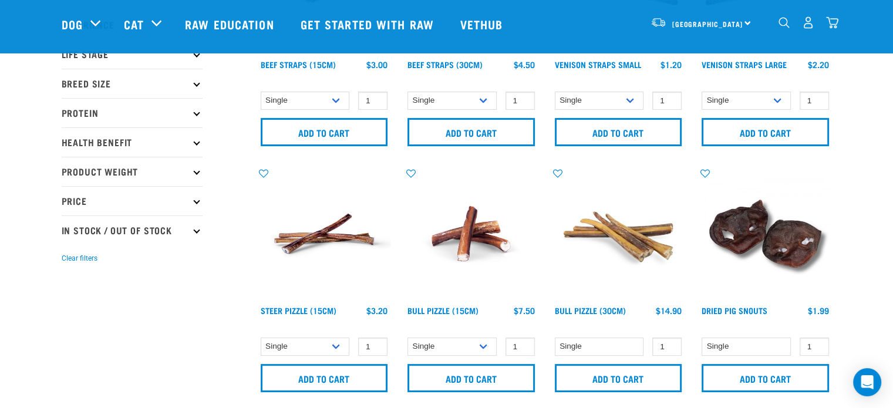
scroll to position [234, 0]
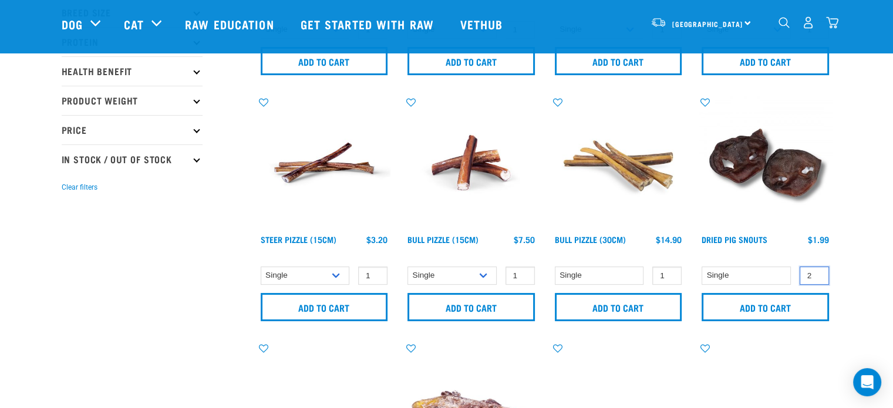
click at [817, 272] on input "2" at bounding box center [814, 276] width 29 height 18
type input "1"
click at [817, 277] on input "1" at bounding box center [814, 276] width 29 height 18
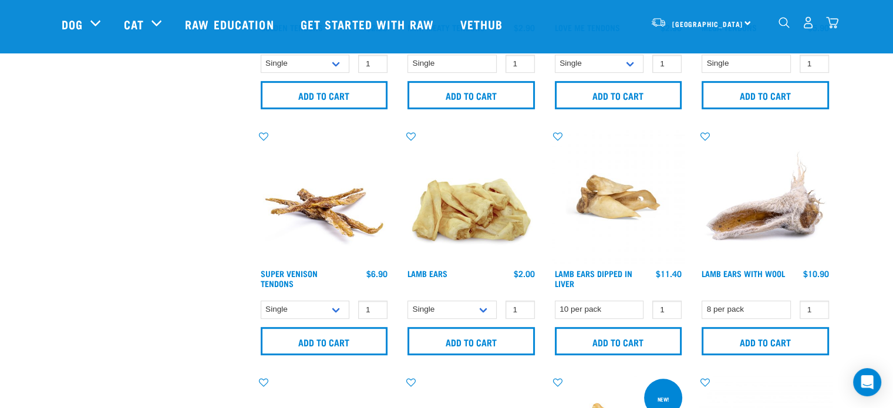
scroll to position [693, 0]
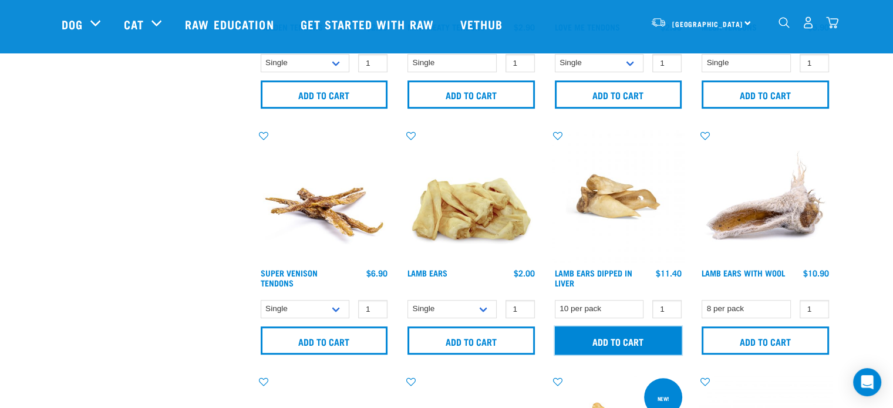
click at [649, 334] on input "Add to cart" at bounding box center [618, 340] width 127 height 28
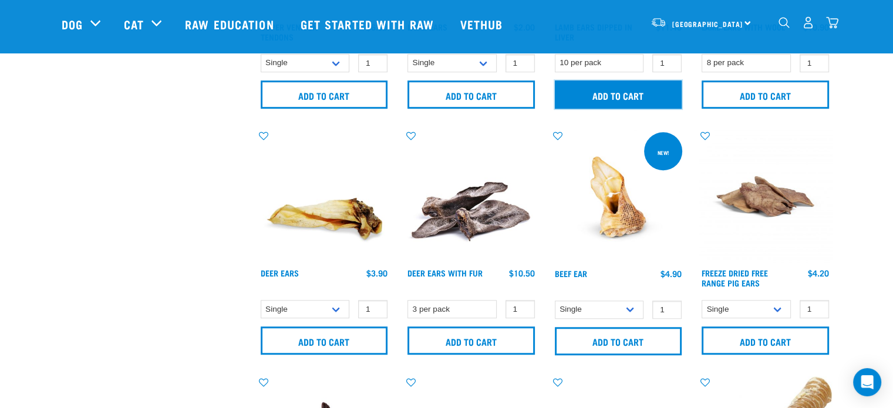
scroll to position [948, 0]
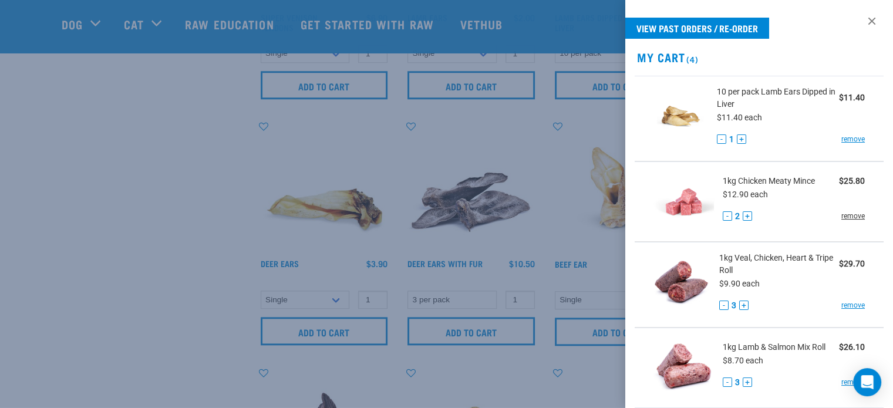
click at [852, 220] on link "remove" at bounding box center [852, 216] width 23 height 11
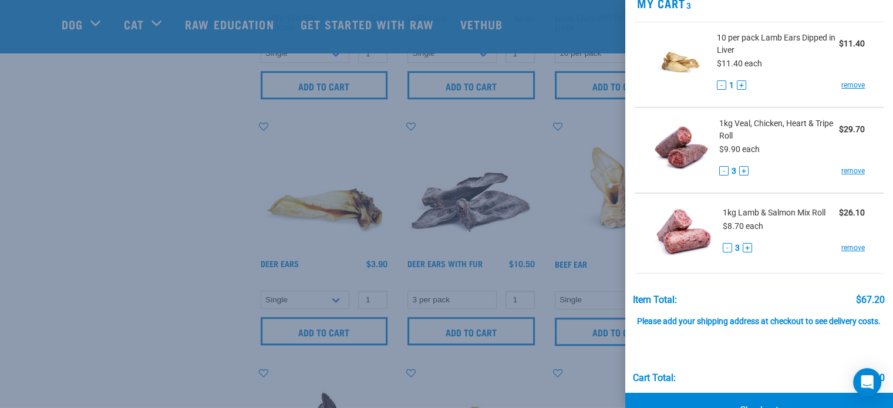
scroll to position [56, 0]
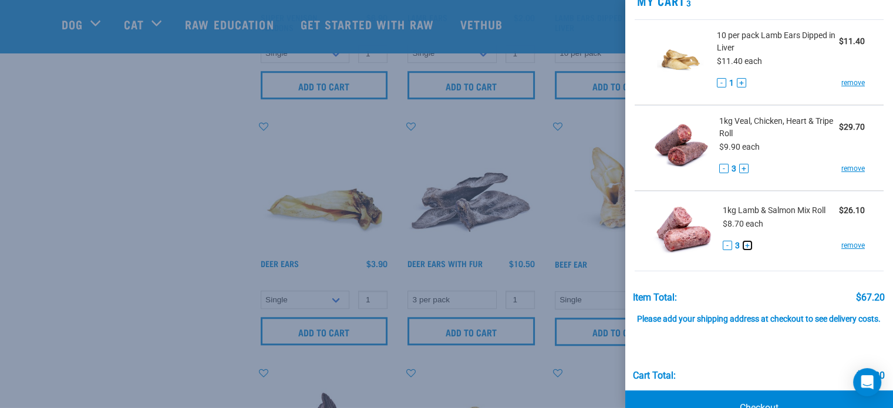
click at [747, 241] on button "+" at bounding box center [747, 245] width 9 height 9
click at [742, 169] on button "+" at bounding box center [743, 168] width 9 height 9
click at [208, 218] on div at bounding box center [446, 204] width 893 height 408
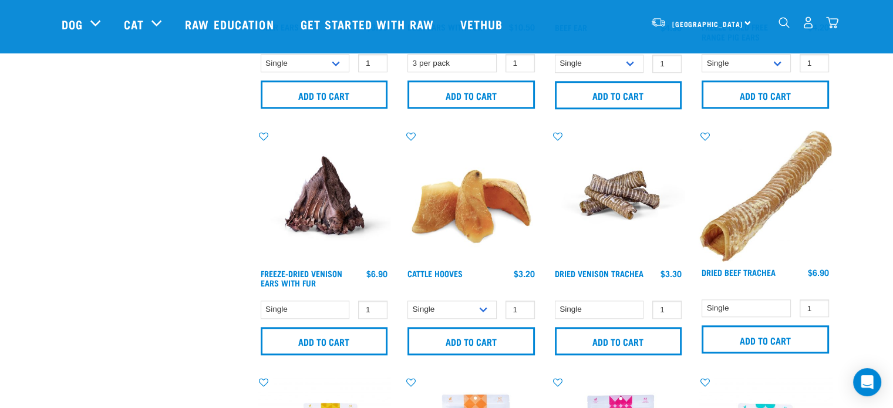
scroll to position [1181, 0]
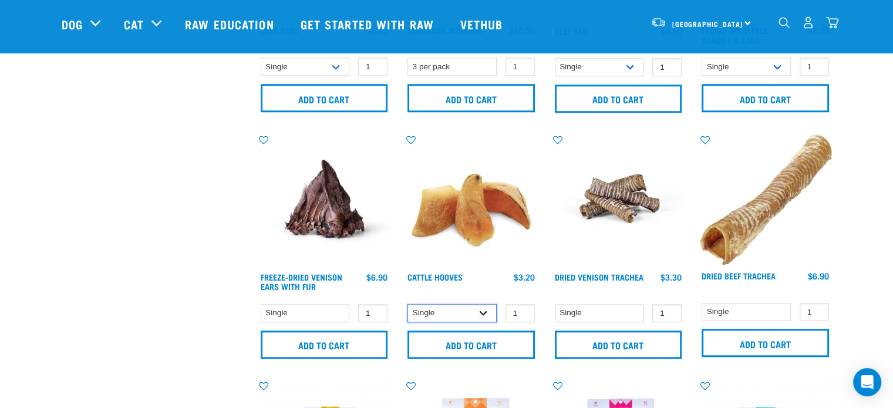
click at [474, 309] on select "Single 10 per pack Bulk (30 pack)" at bounding box center [451, 313] width 89 height 18
select select "724"
click at [407, 304] on select "Single 10 per pack Bulk (30 pack)" at bounding box center [451, 313] width 89 height 18
click at [188, 238] on div "× Filter products Pet Type Dog Cat Experience New Raw Feeder Experienced Raw Fe…" at bounding box center [153, 46] width 196 height 2375
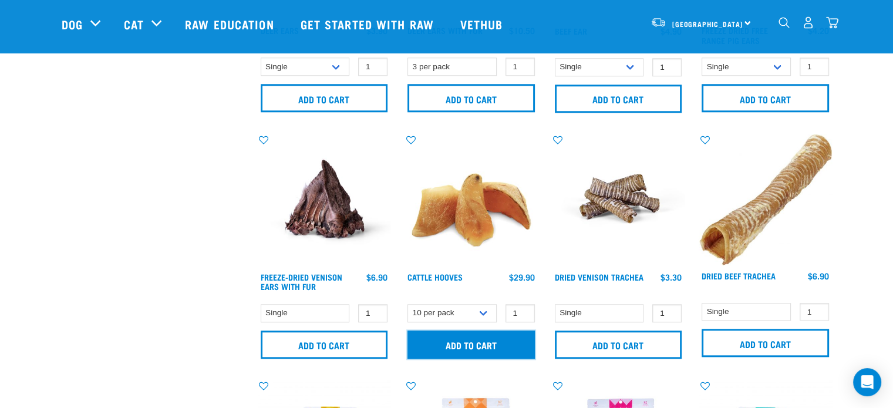
click at [473, 338] on input "Add to cart" at bounding box center [470, 345] width 127 height 28
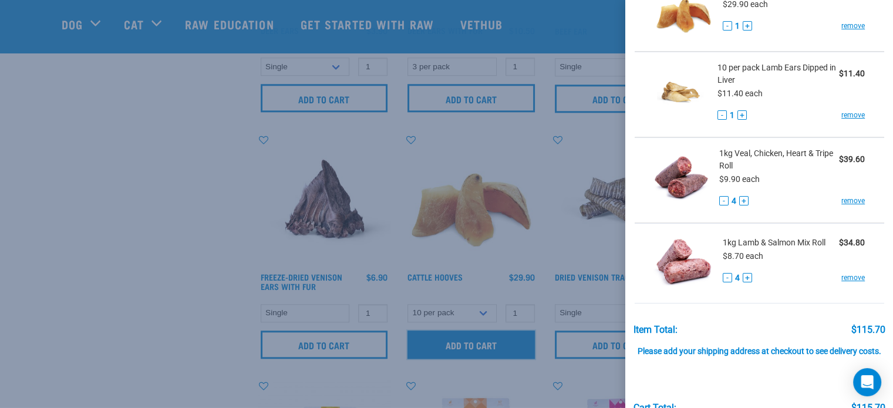
scroll to position [102, 0]
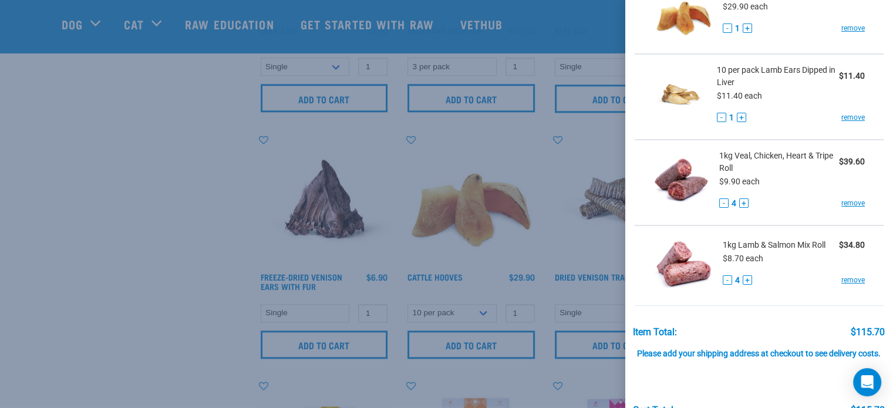
click at [193, 254] on div at bounding box center [446, 204] width 893 height 408
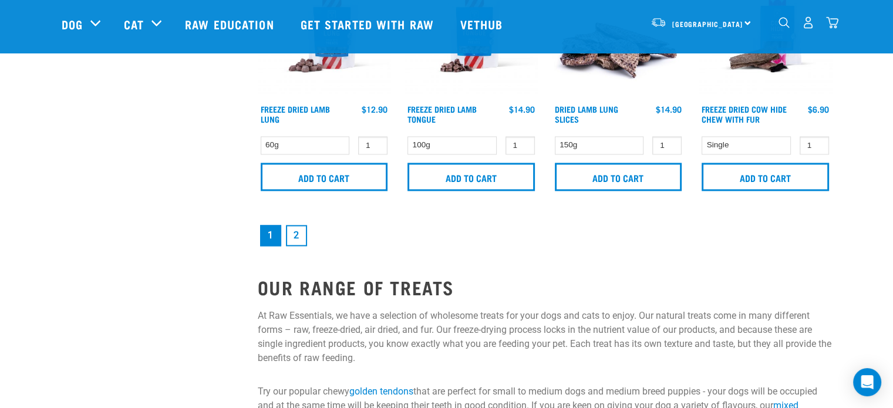
scroll to position [1842, 0]
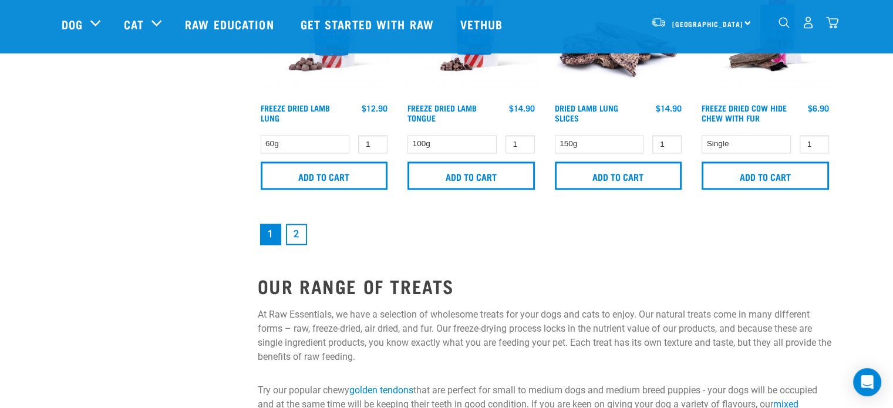
click at [295, 234] on link "2" at bounding box center [296, 234] width 21 height 21
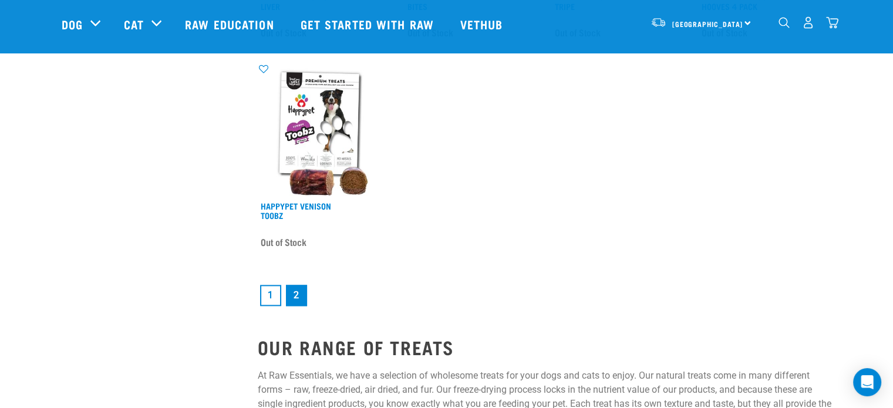
scroll to position [1679, 0]
click at [831, 25] on img "dropdown navigation" at bounding box center [832, 22] width 12 height 12
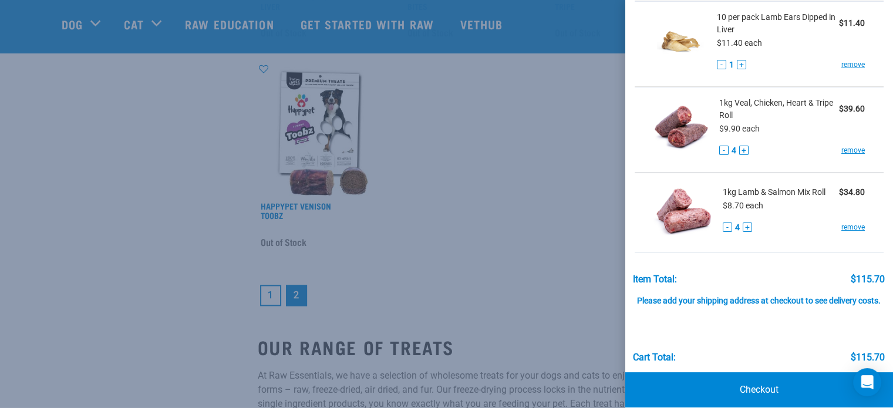
scroll to position [177, 0]
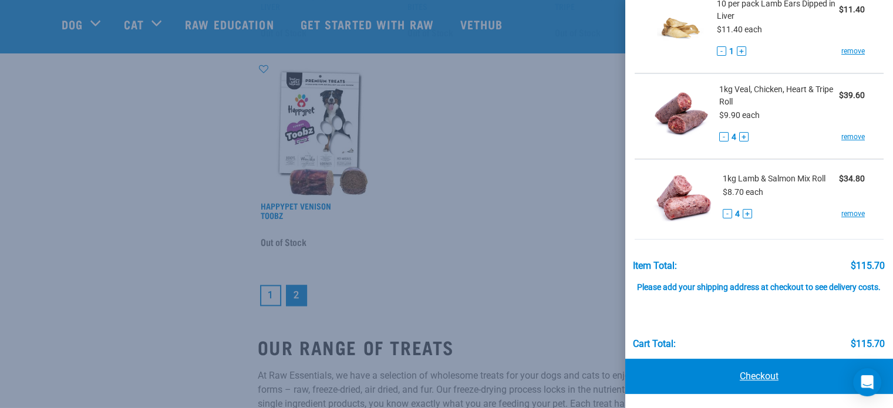
click at [756, 371] on link "Checkout" at bounding box center [759, 376] width 268 height 35
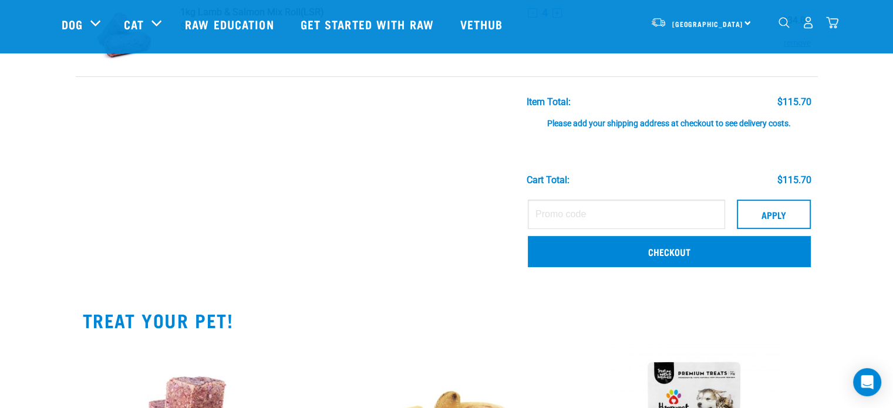
scroll to position [345, 0]
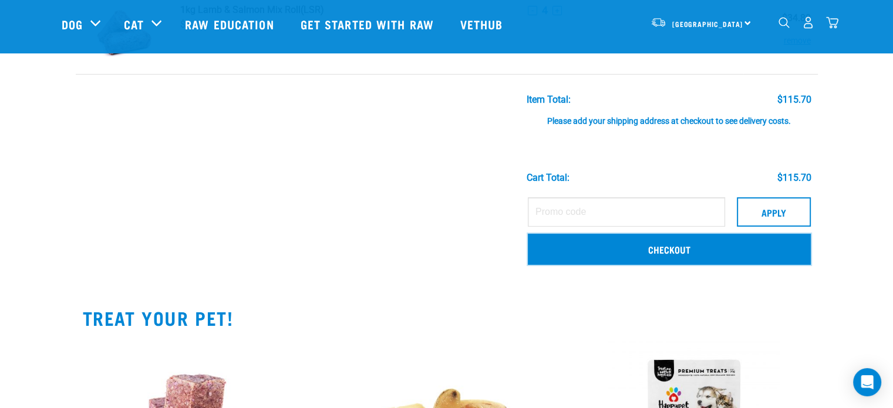
click at [601, 250] on link "Checkout" at bounding box center [669, 249] width 283 height 31
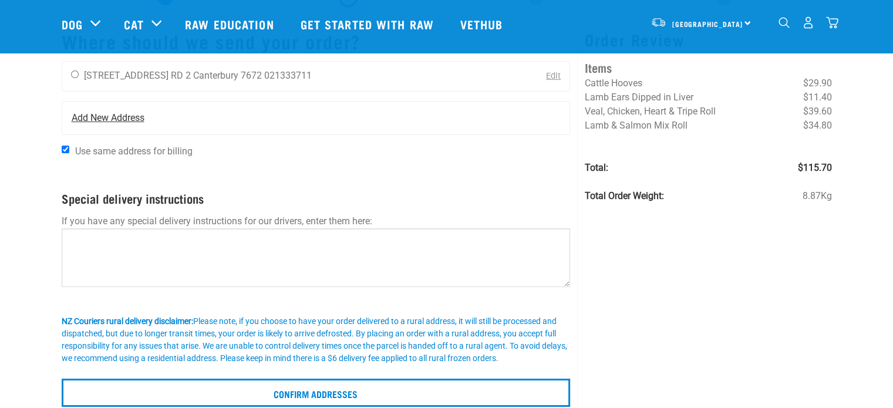
scroll to position [67, 0]
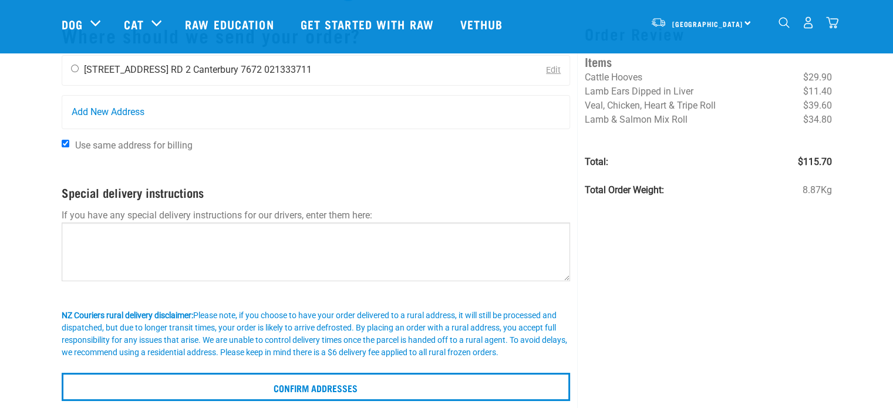
click at [73, 70] on input "radio" at bounding box center [75, 69] width 8 height 8
radio input "true"
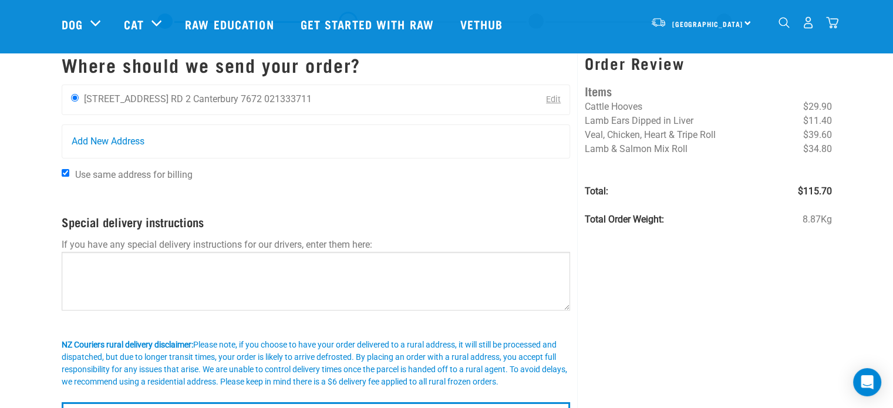
scroll to position [178, 0]
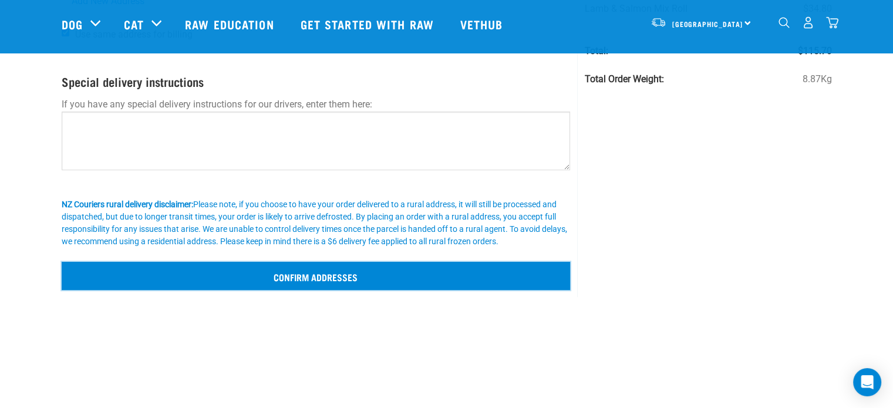
click at [132, 277] on input "Confirm addresses" at bounding box center [316, 276] width 509 height 28
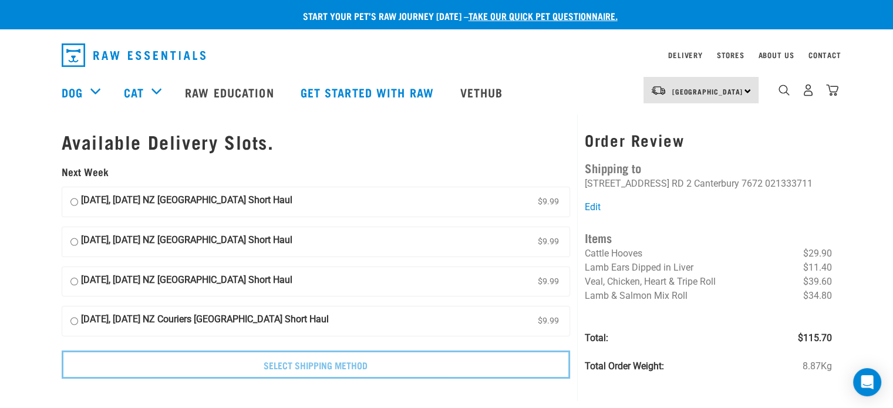
click at [71, 199] on input "02 September, Tuesday NZ Couriers South Island Short Haul $9.99" at bounding box center [74, 202] width 8 height 18
radio input "true"
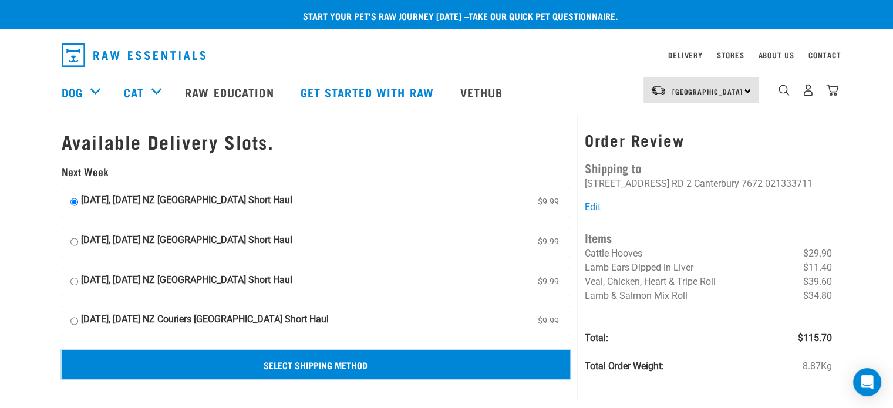
click at [369, 362] on input "Select Shipping Method" at bounding box center [316, 364] width 509 height 28
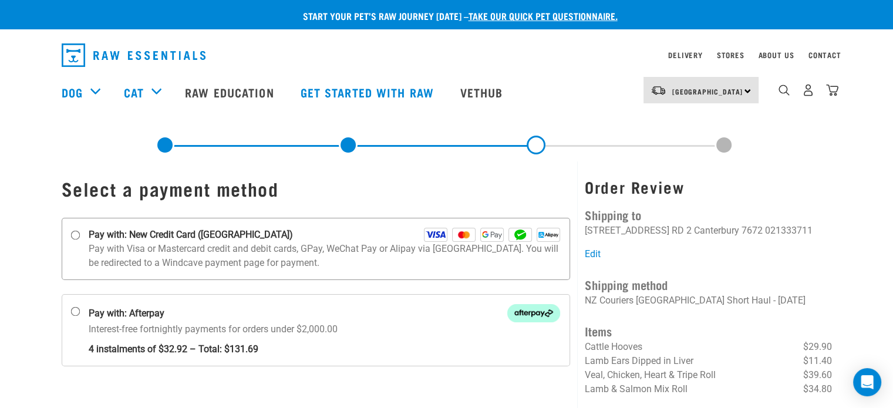
click at [78, 250] on label "Pay with: New Credit Card (Windcave)" at bounding box center [316, 249] width 509 height 62
click at [78, 240] on input "Pay with: New Credit Card (Windcave)" at bounding box center [74, 235] width 9 height 9
radio input "true"
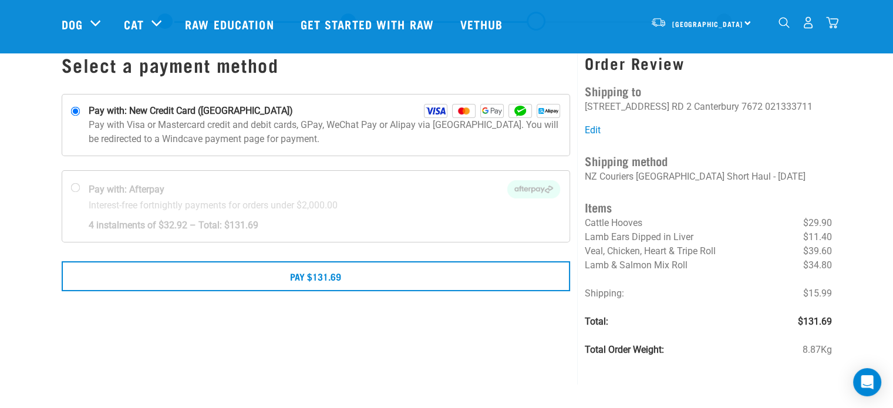
scroll to position [35, 0]
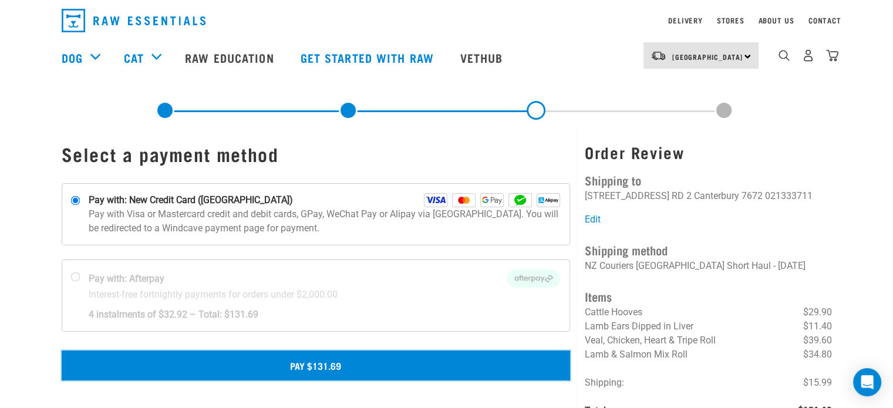
click at [338, 378] on button "Pay $131.69" at bounding box center [316, 364] width 509 height 29
